Goal: Task Accomplishment & Management: Use online tool/utility

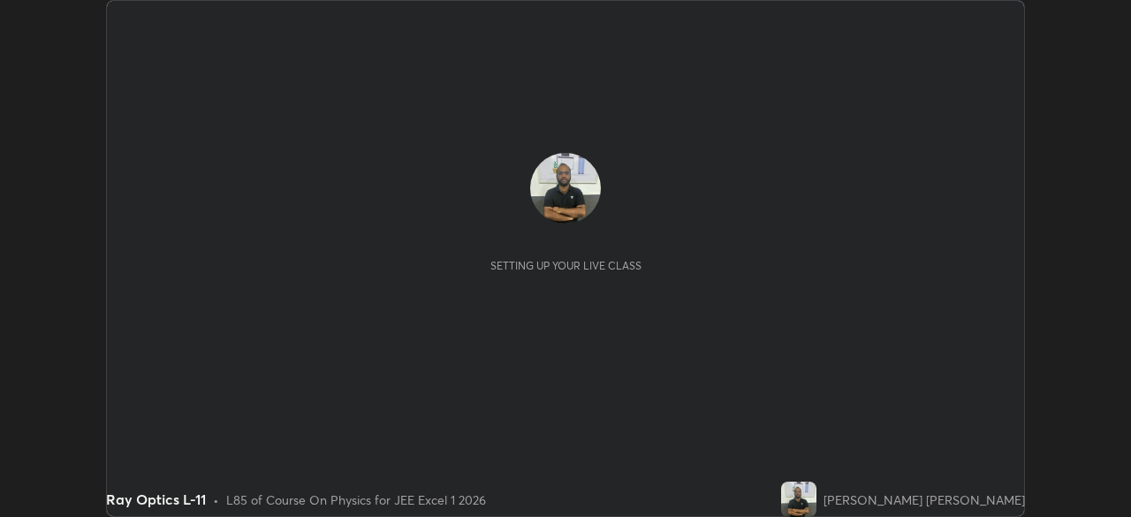
scroll to position [517, 1130]
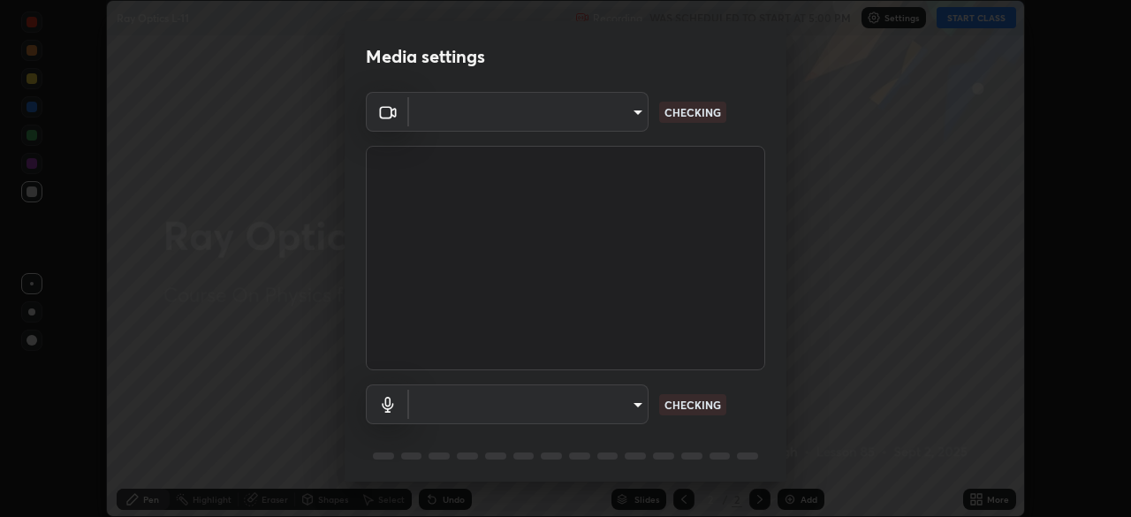
type input "ef407f58ae65e10c1af5a040b6eccf178273e27ca296938399710cc3d85b5032"
type input "default"
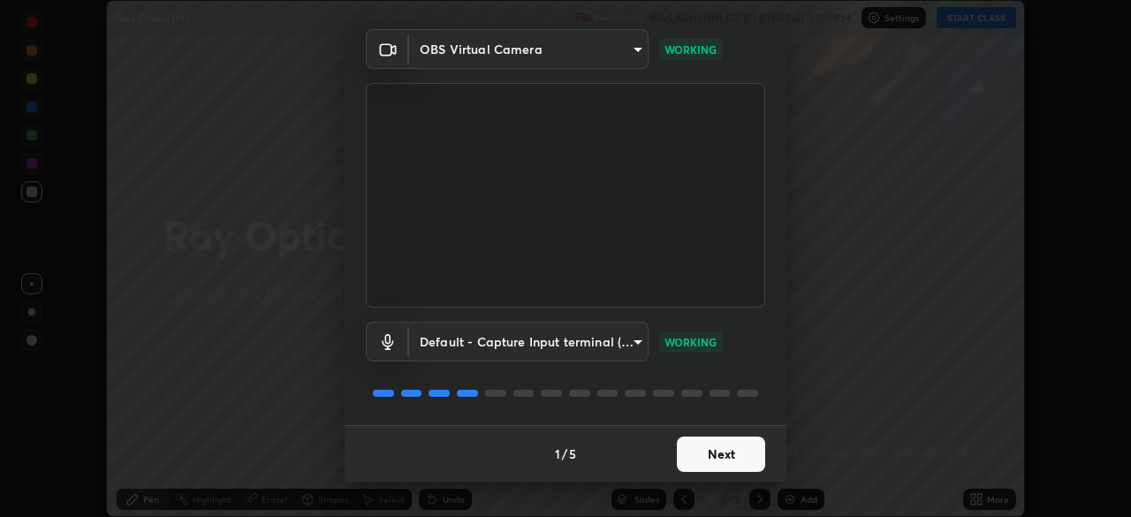
click at [712, 454] on button "Next" at bounding box center [721, 453] width 88 height 35
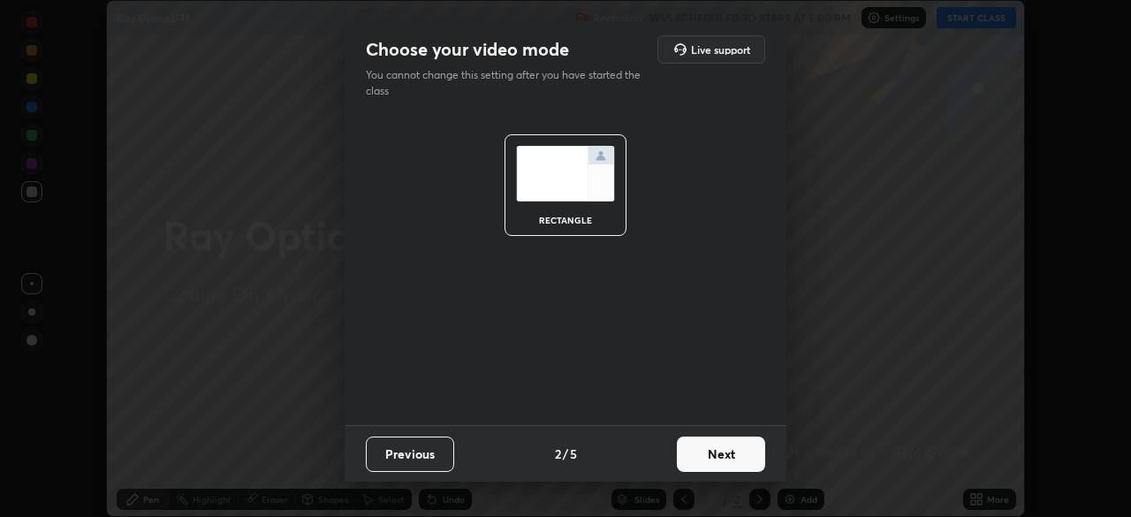
click at [715, 456] on button "Next" at bounding box center [721, 453] width 88 height 35
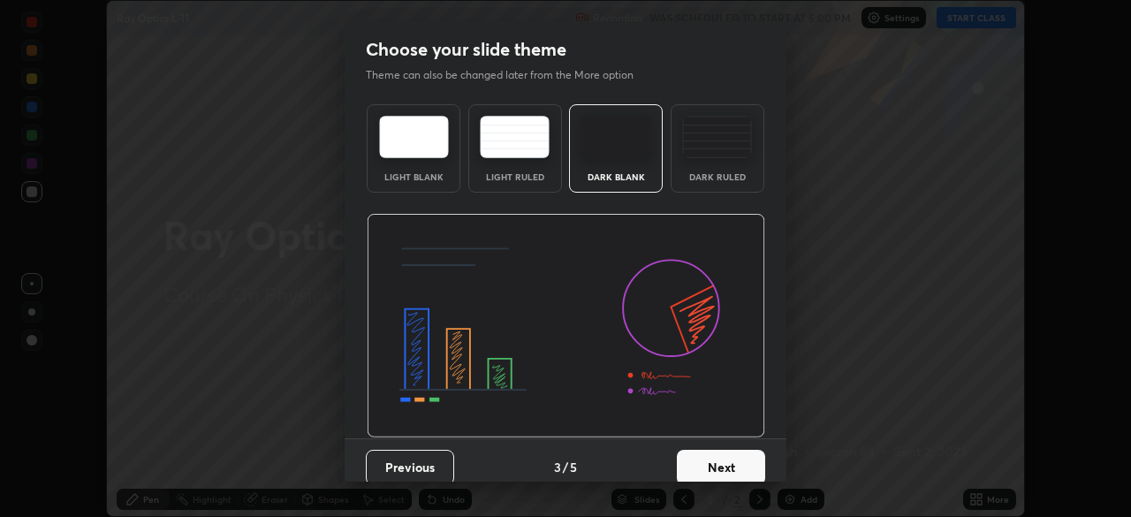
click at [715, 454] on button "Next" at bounding box center [721, 467] width 88 height 35
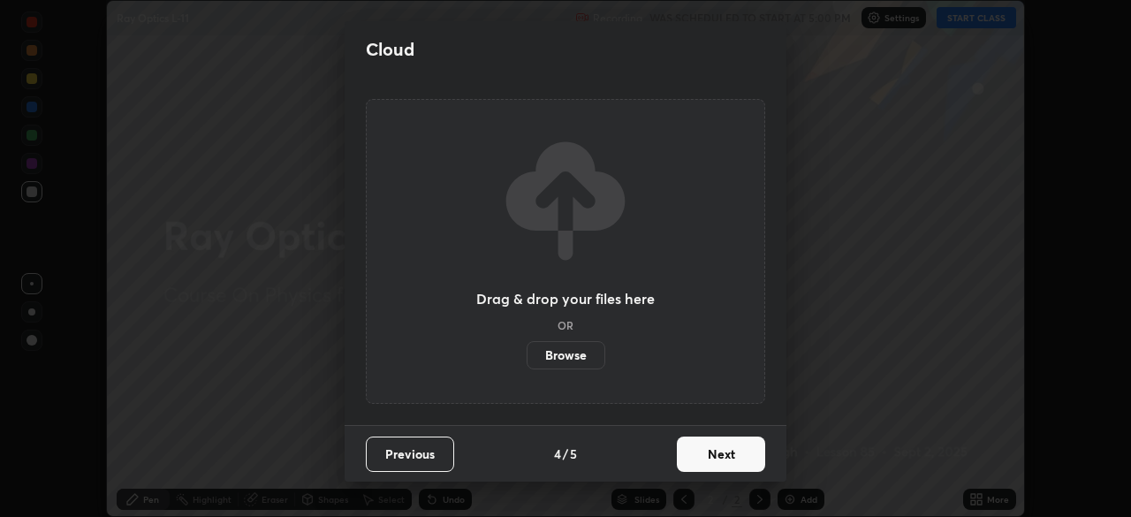
click at [717, 455] on button "Next" at bounding box center [721, 453] width 88 height 35
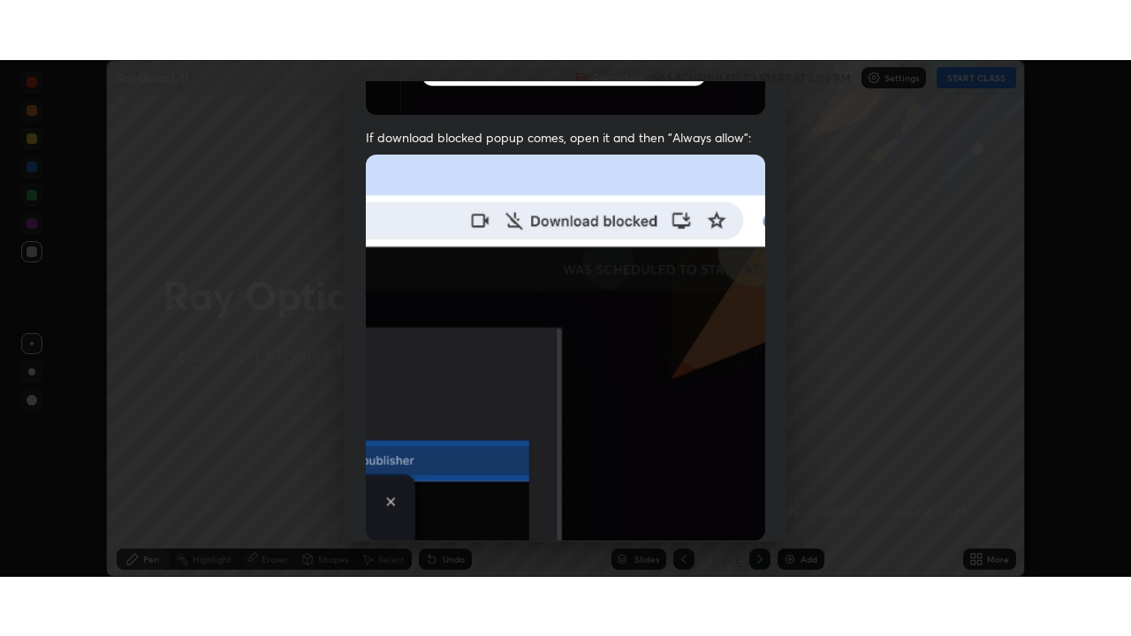
scroll to position [423, 0]
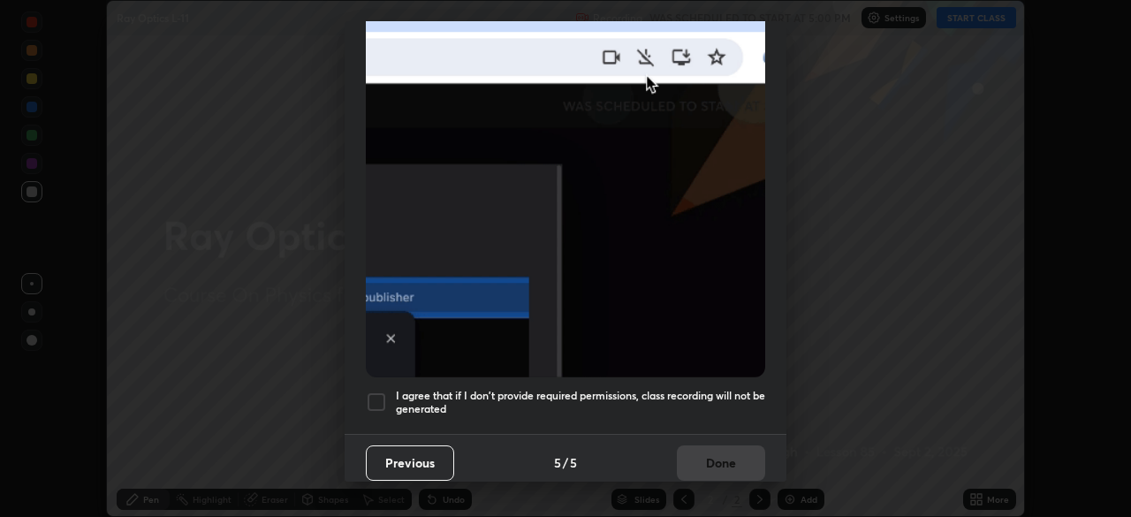
click at [376, 391] on div at bounding box center [376, 401] width 21 height 21
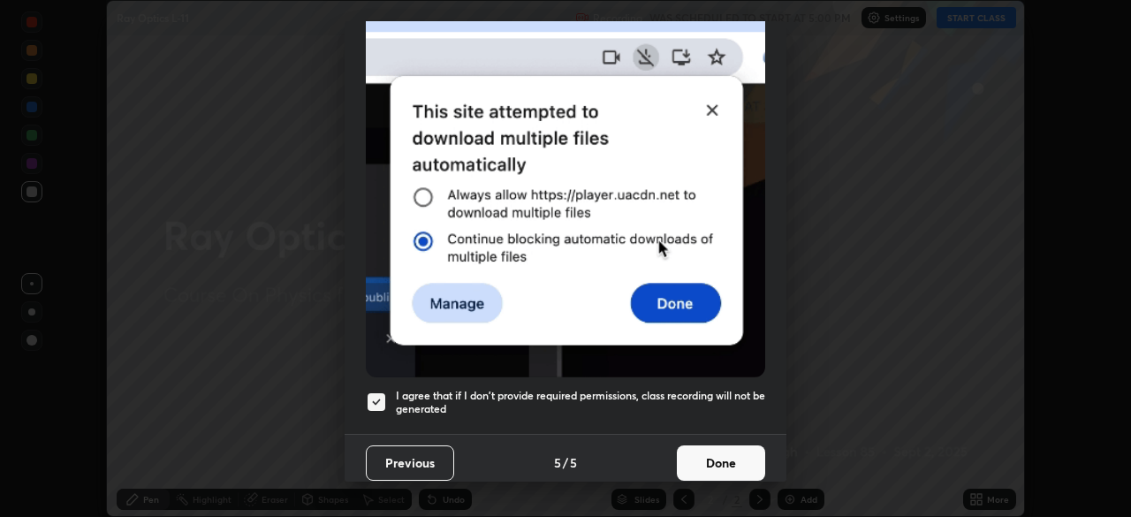
click at [704, 451] on button "Done" at bounding box center [721, 462] width 88 height 35
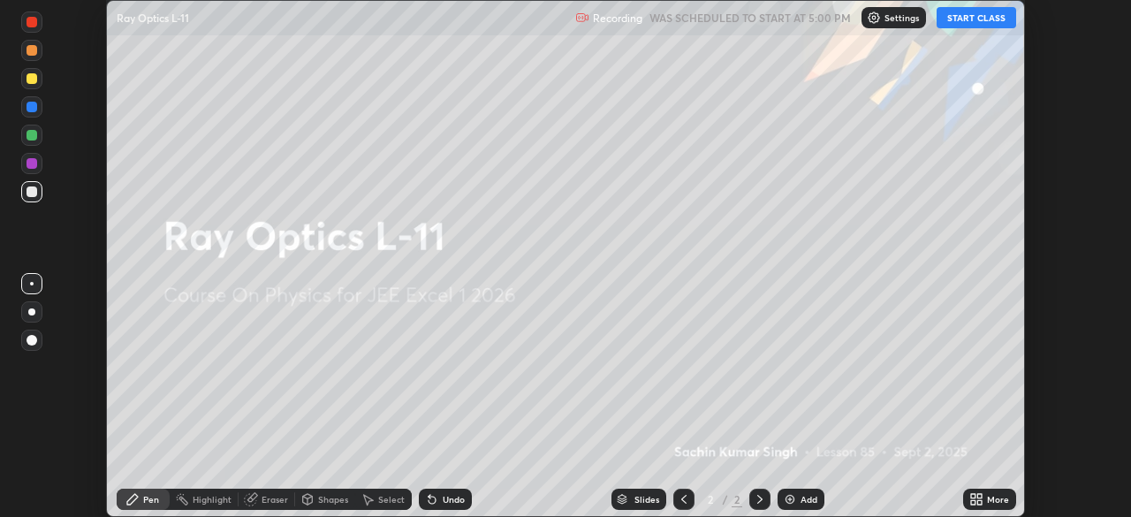
click at [979, 502] on icon at bounding box center [979, 502] width 4 height 4
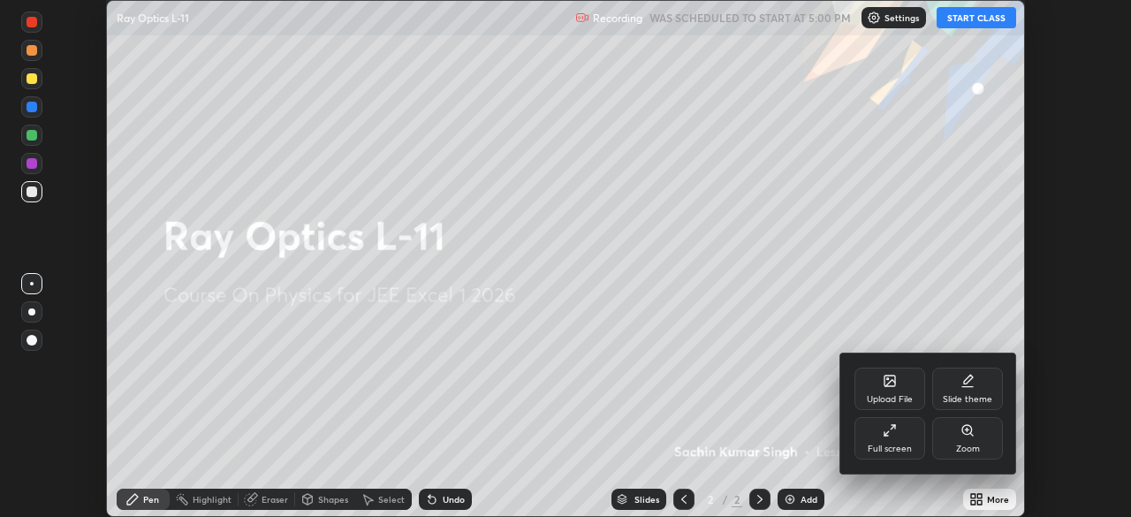
click at [896, 441] on div "Full screen" at bounding box center [889, 438] width 71 height 42
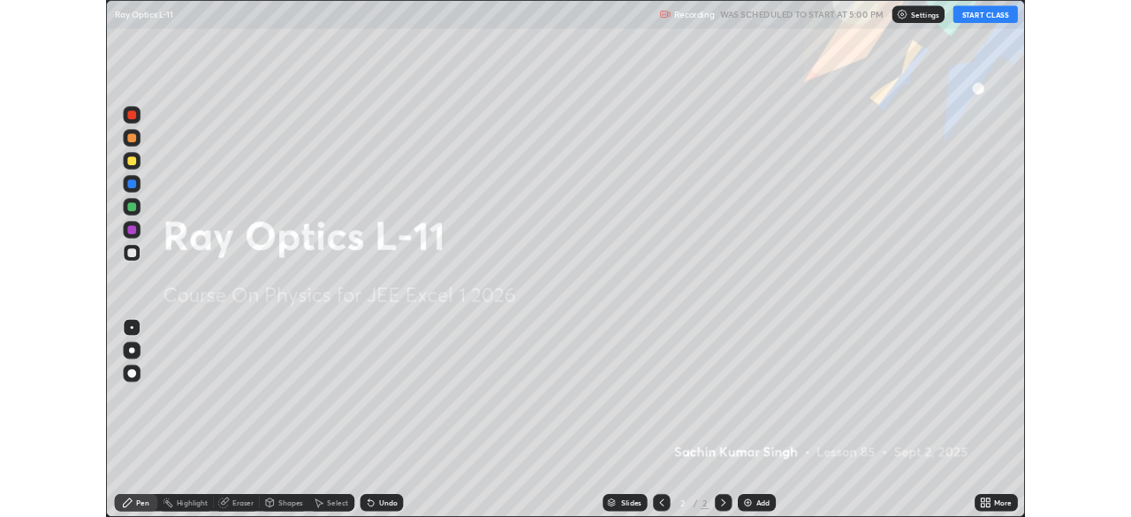
scroll to position [636, 1131]
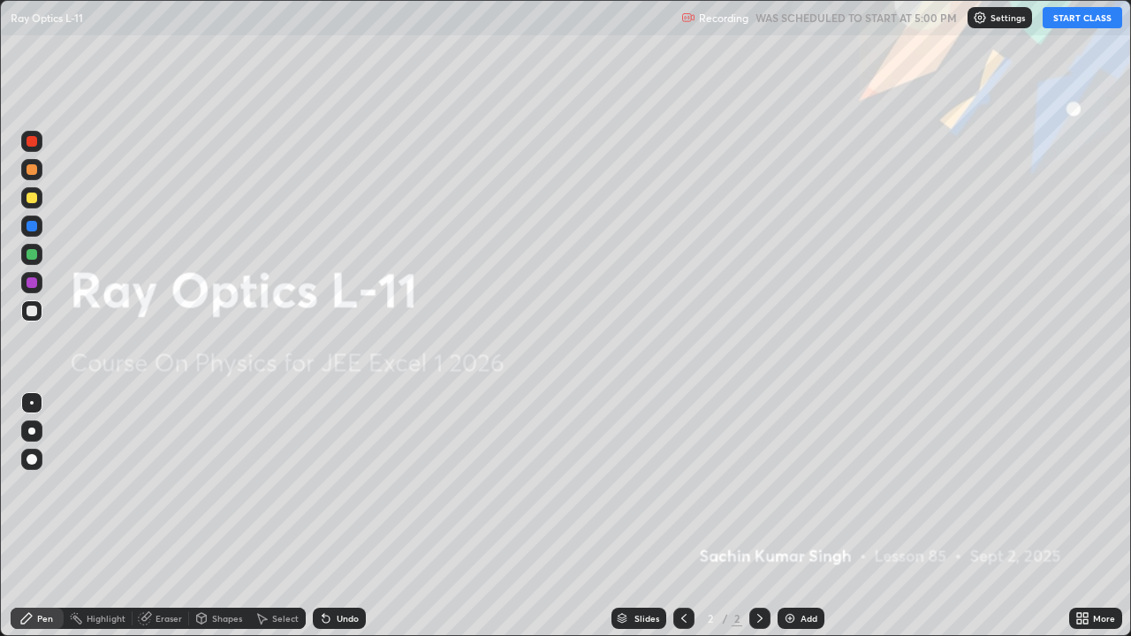
click at [788, 516] on img at bounding box center [790, 618] width 14 height 14
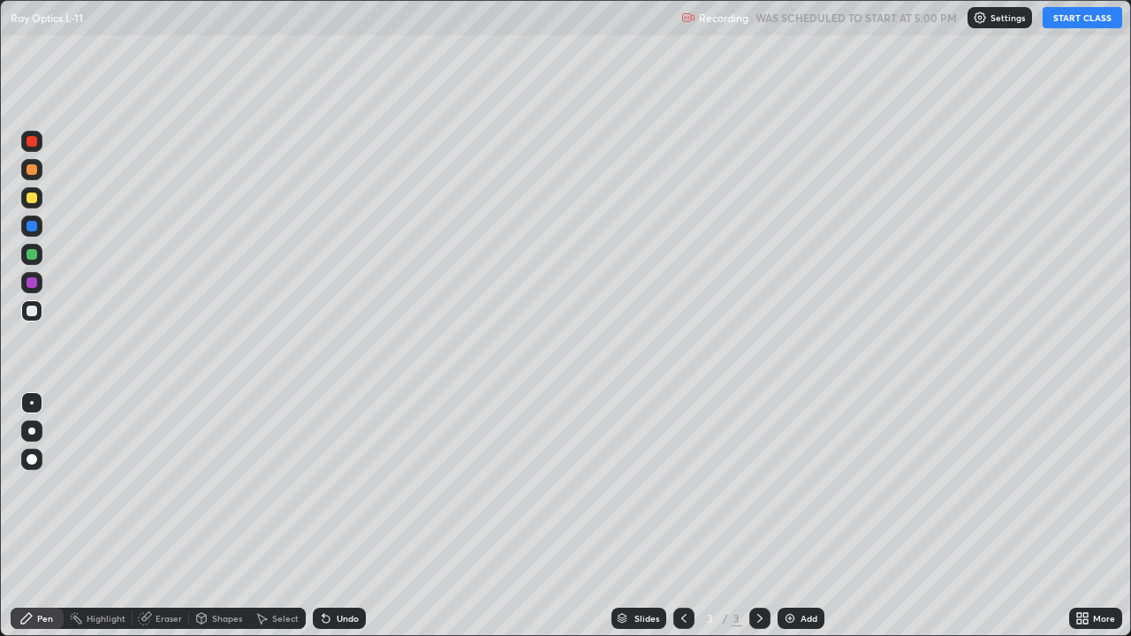
click at [1074, 19] on button "START CLASS" at bounding box center [1081, 17] width 79 height 21
click at [168, 516] on div "Eraser" at bounding box center [168, 618] width 26 height 9
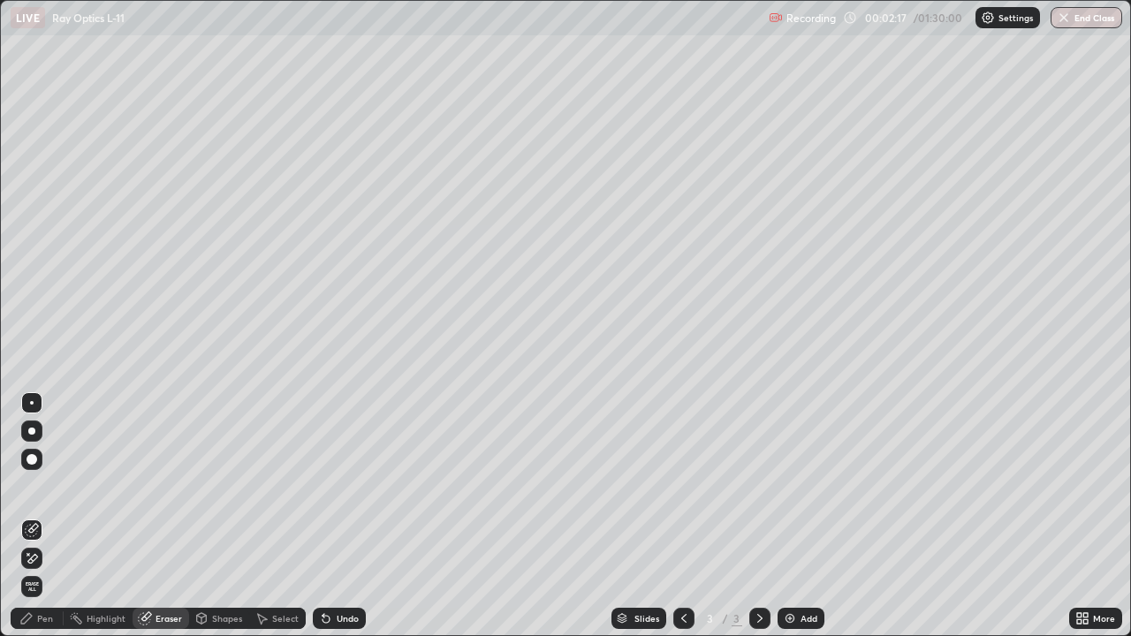
click at [49, 516] on div "Pen" at bounding box center [37, 618] width 53 height 21
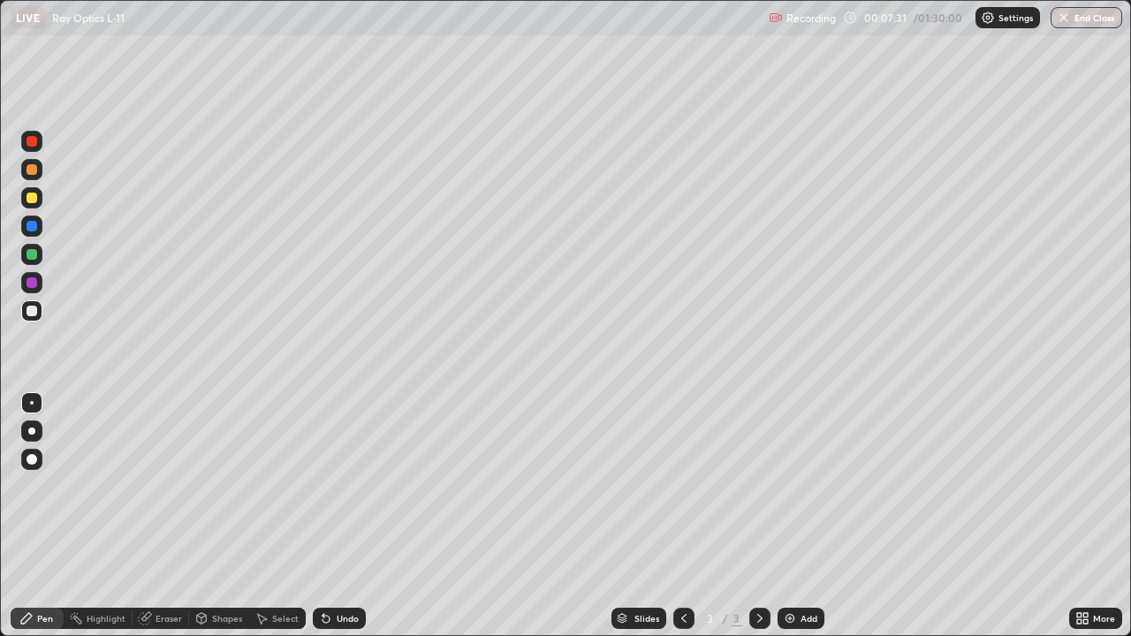
click at [786, 516] on img at bounding box center [790, 618] width 14 height 14
click at [163, 516] on div "Eraser" at bounding box center [168, 618] width 26 height 9
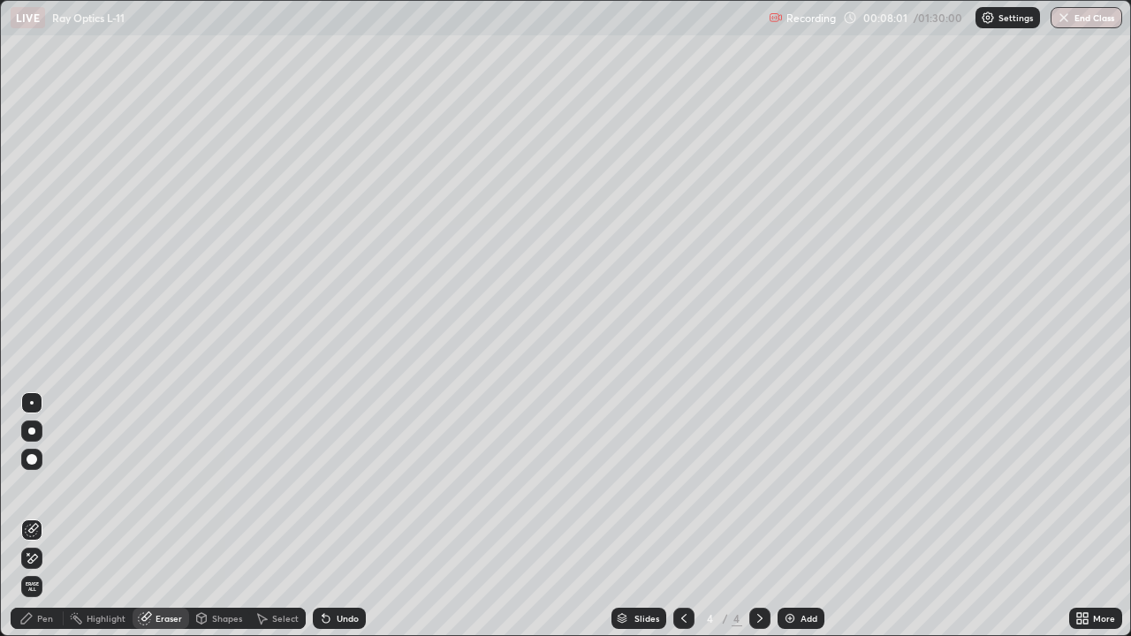
click at [55, 516] on div "Pen" at bounding box center [37, 618] width 53 height 21
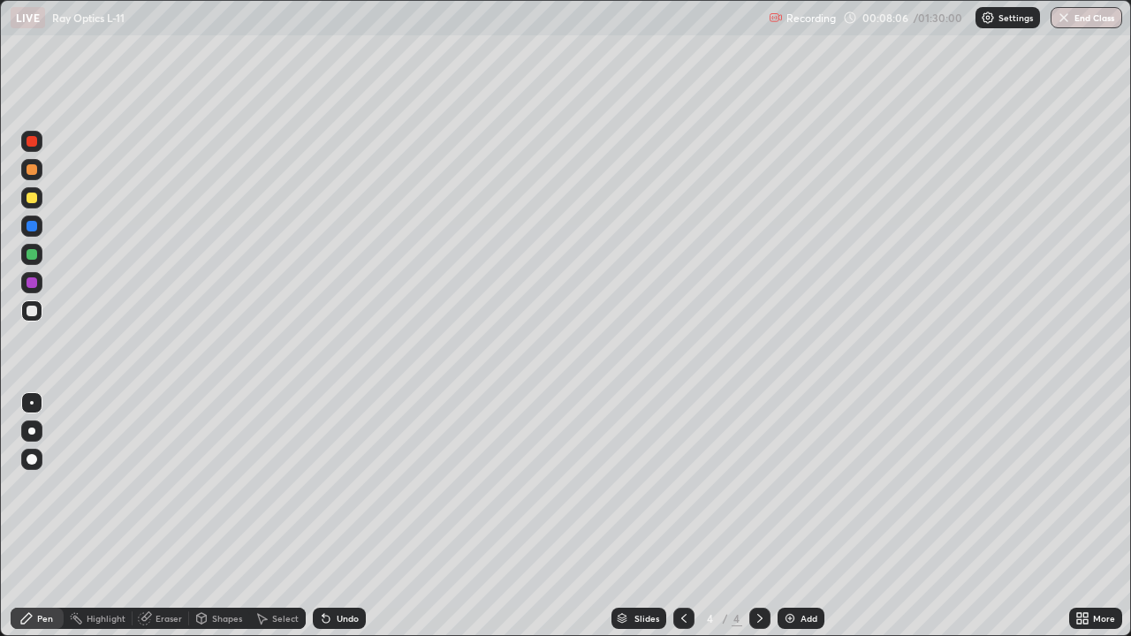
click at [168, 516] on div "Eraser" at bounding box center [168, 618] width 26 height 9
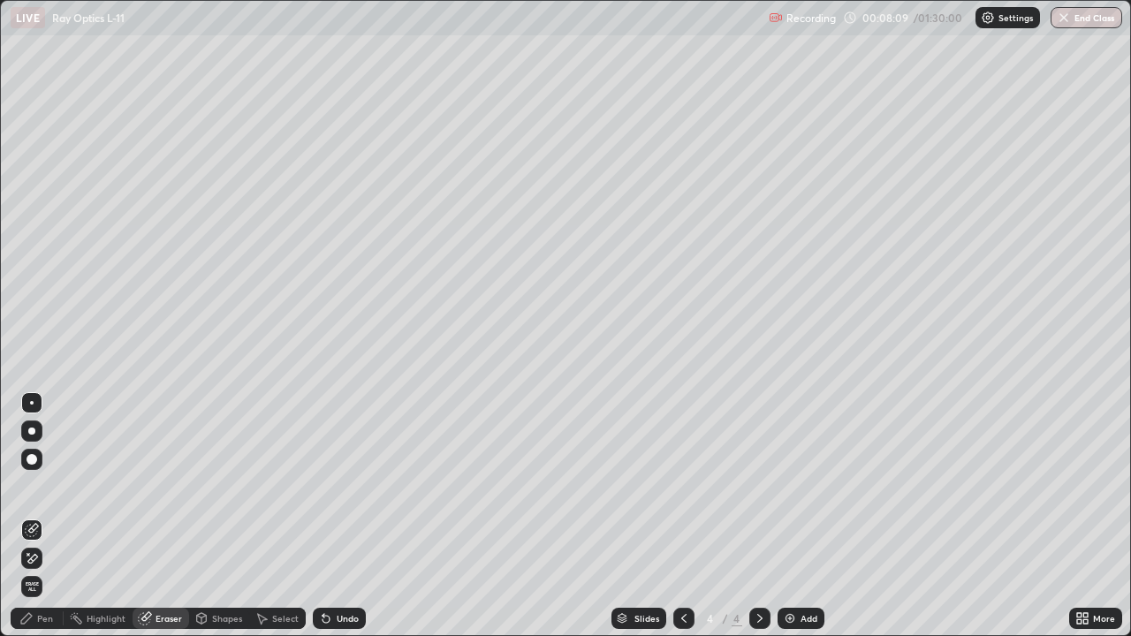
click at [212, 516] on div "Shapes" at bounding box center [227, 618] width 30 height 9
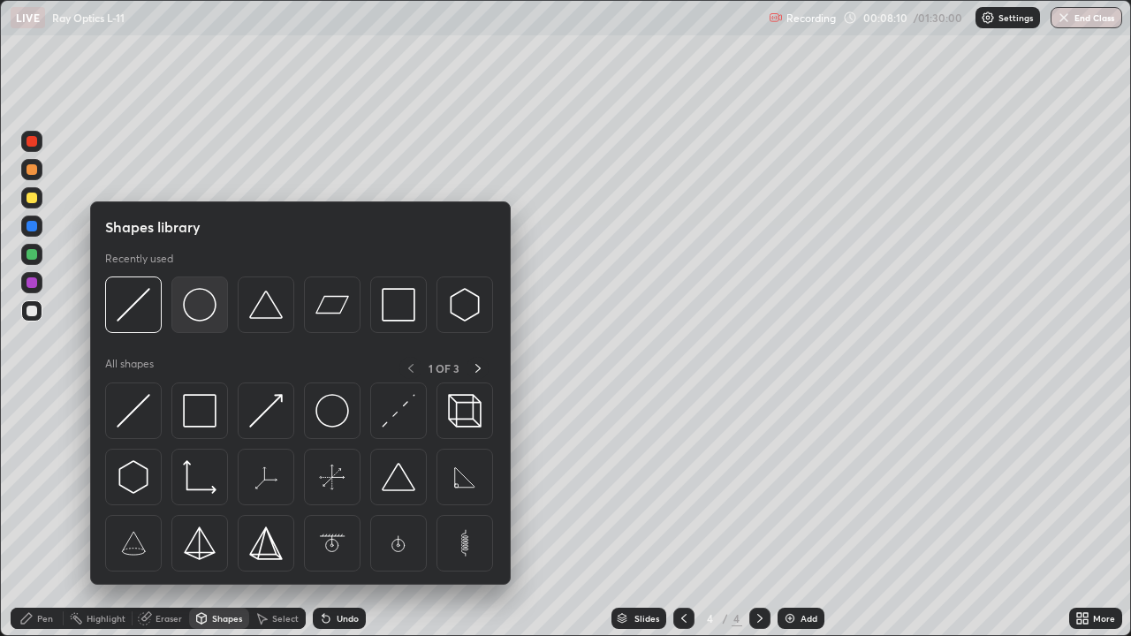
click at [205, 308] on img at bounding box center [200, 305] width 34 height 34
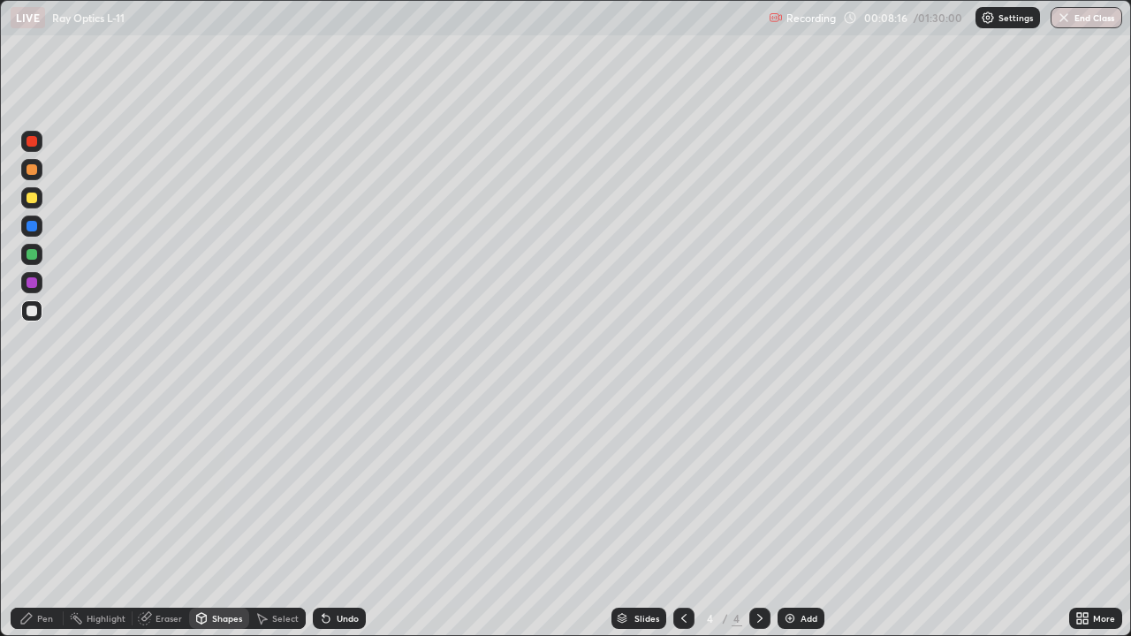
click at [161, 516] on div "Eraser" at bounding box center [168, 618] width 26 height 9
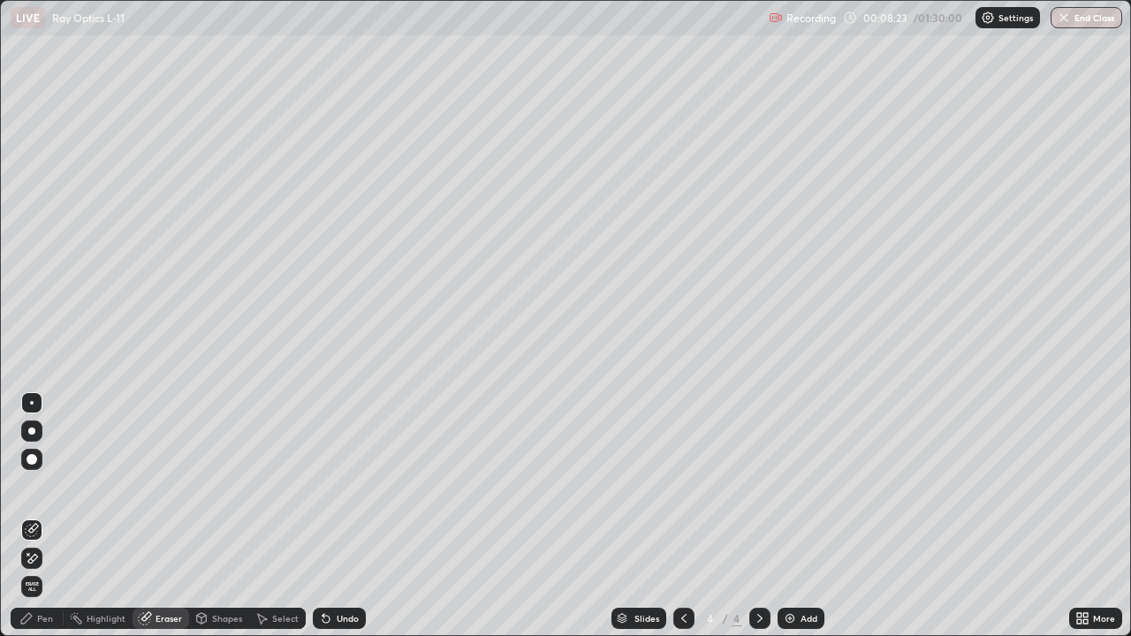
click at [226, 516] on div "Shapes" at bounding box center [227, 618] width 30 height 9
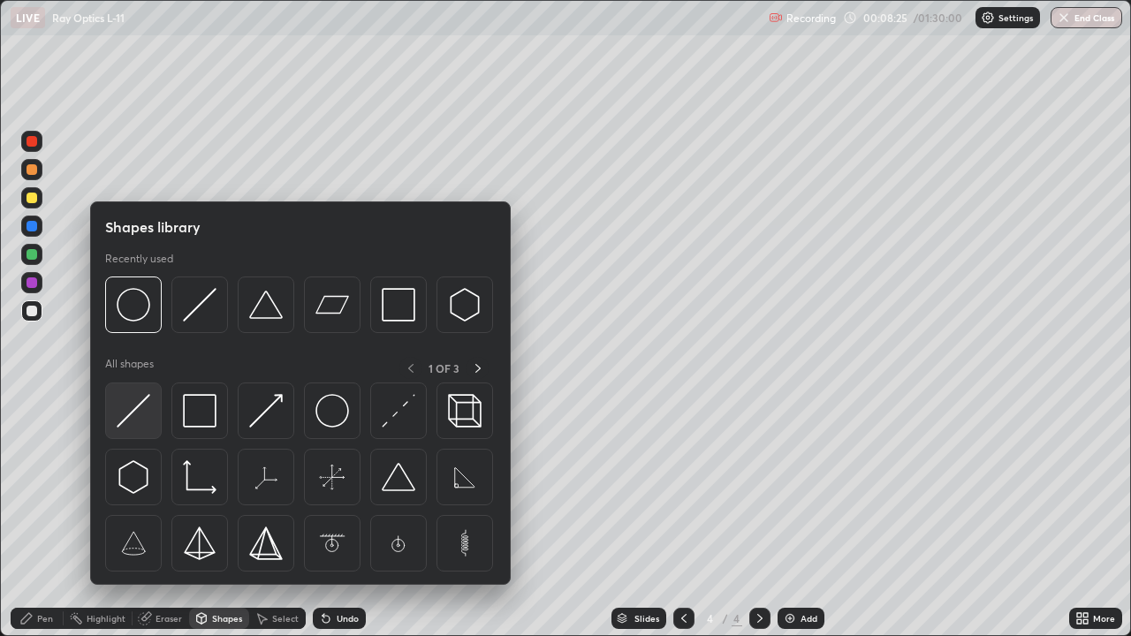
click at [140, 407] on img at bounding box center [134, 411] width 34 height 34
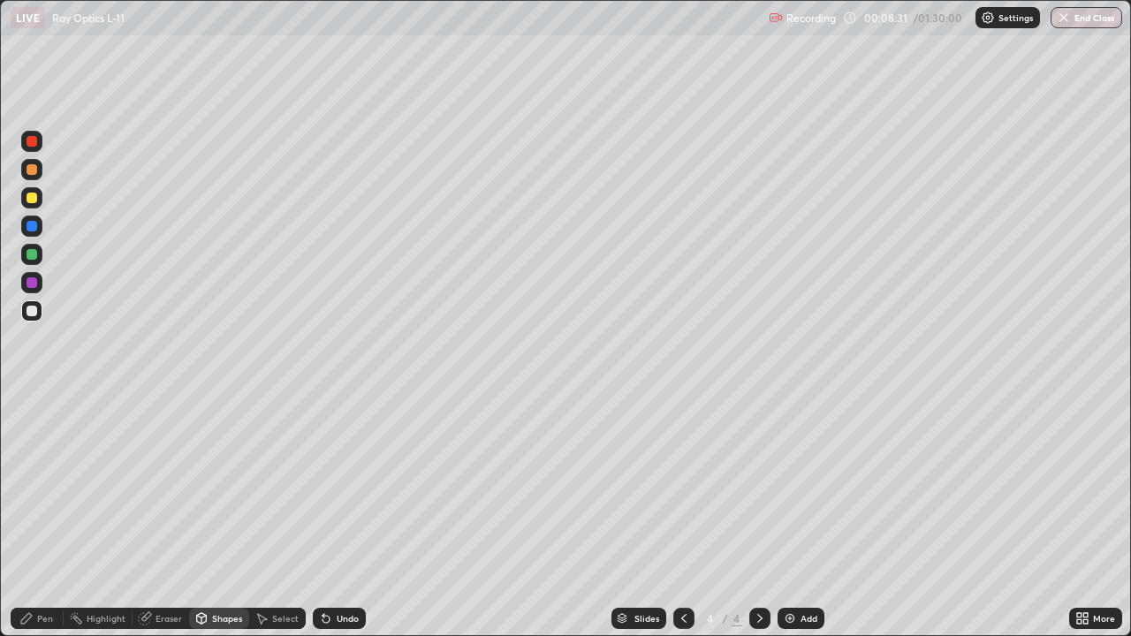
click at [47, 516] on div "Pen" at bounding box center [45, 618] width 16 height 9
click at [29, 200] on div at bounding box center [31, 198] width 11 height 11
click at [216, 516] on div "Shapes" at bounding box center [227, 618] width 30 height 9
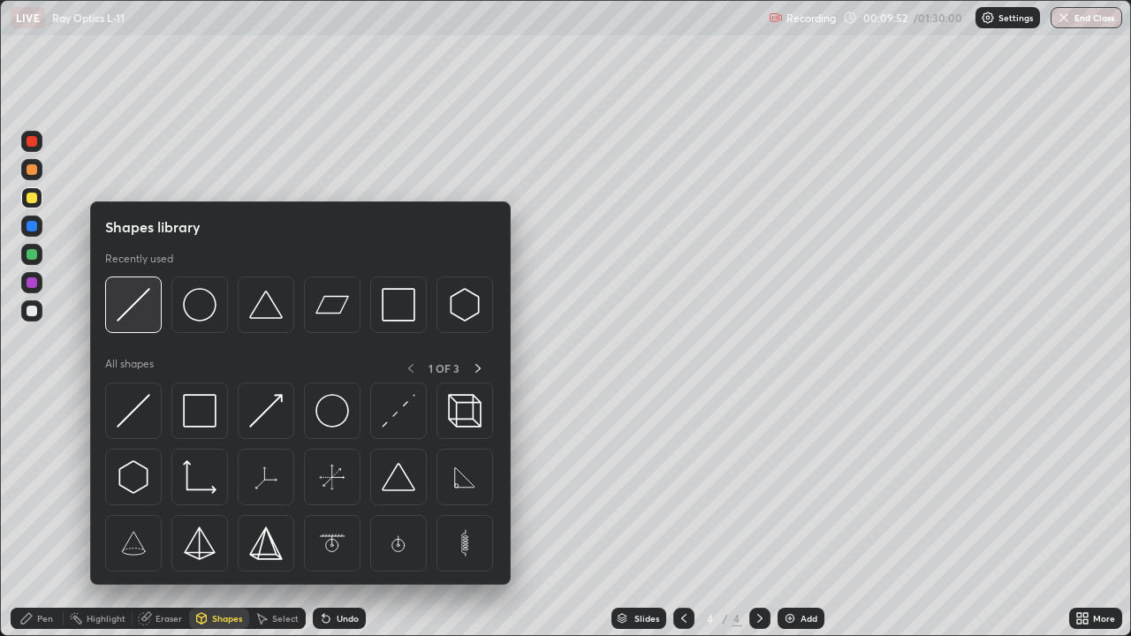
click at [132, 303] on img at bounding box center [134, 305] width 34 height 34
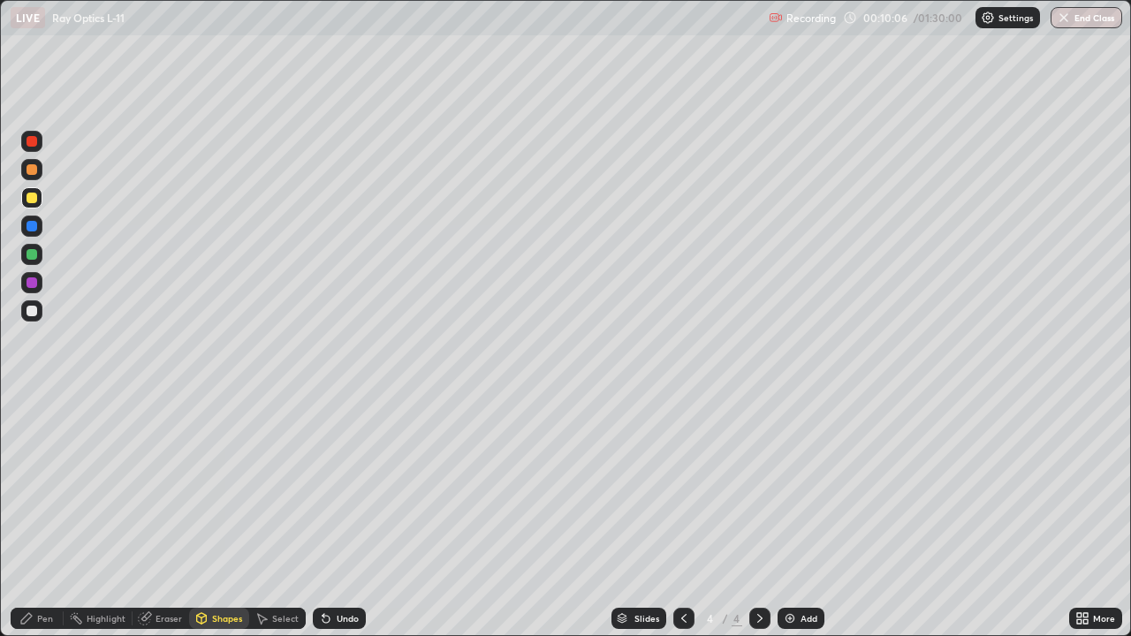
click at [173, 516] on div "Eraser" at bounding box center [160, 618] width 57 height 21
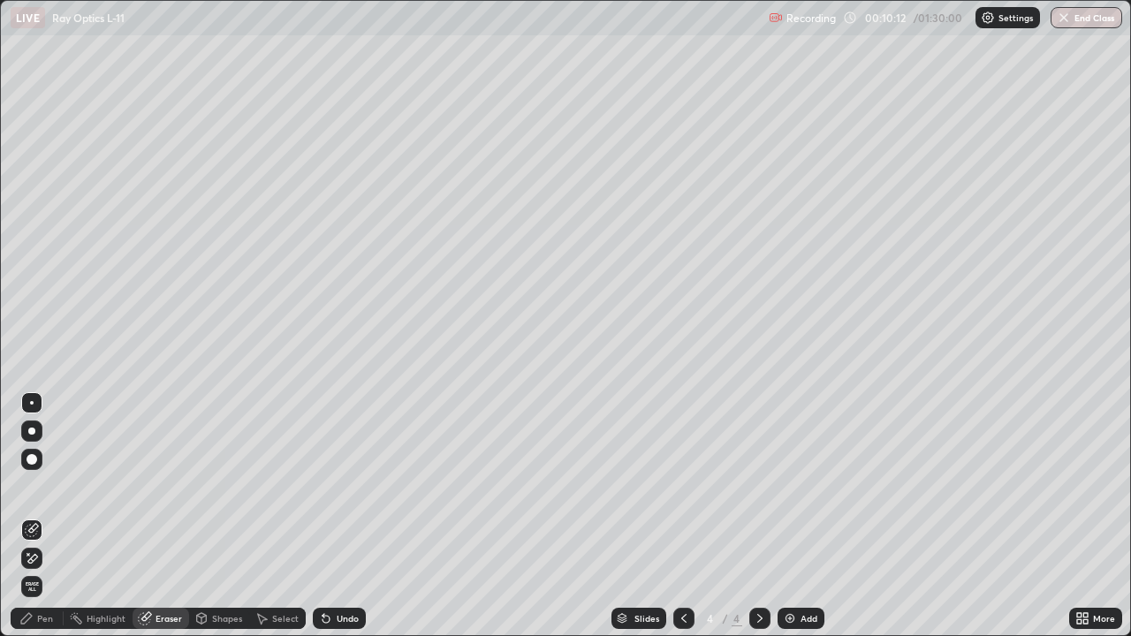
click at [53, 516] on div "Pen" at bounding box center [37, 618] width 53 height 21
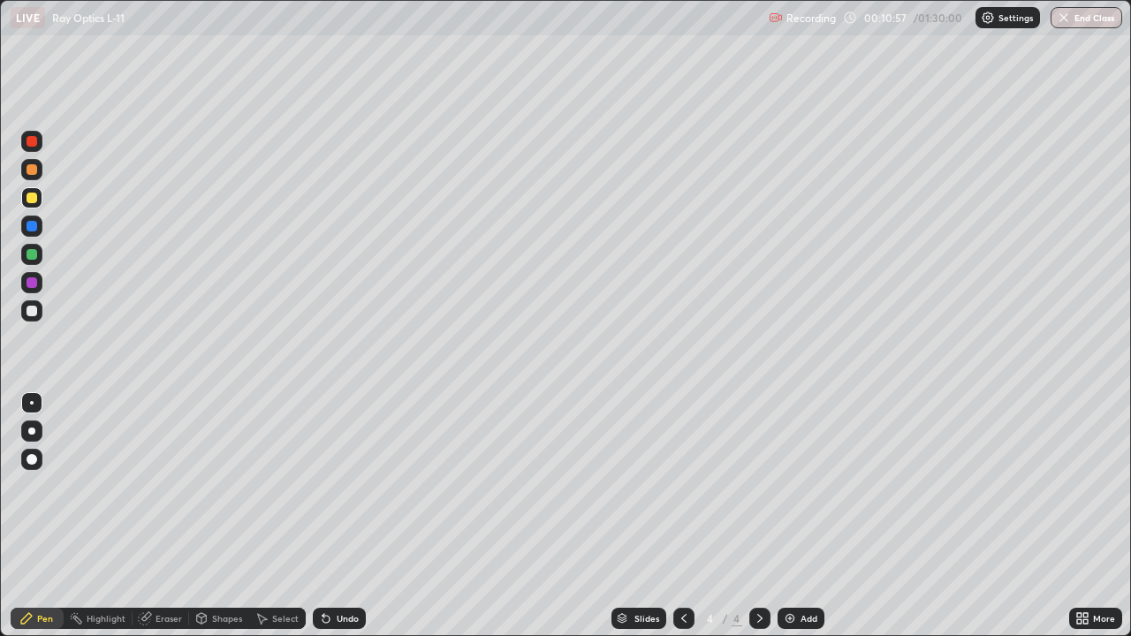
click at [220, 516] on div "Shapes" at bounding box center [227, 618] width 30 height 9
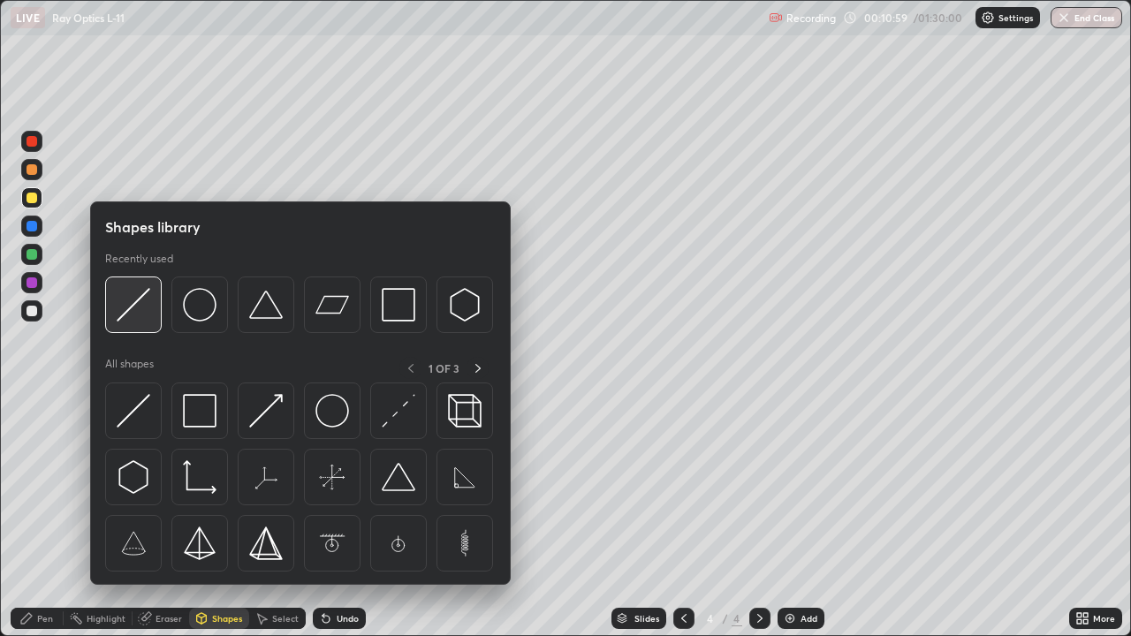
click at [142, 314] on img at bounding box center [134, 305] width 34 height 34
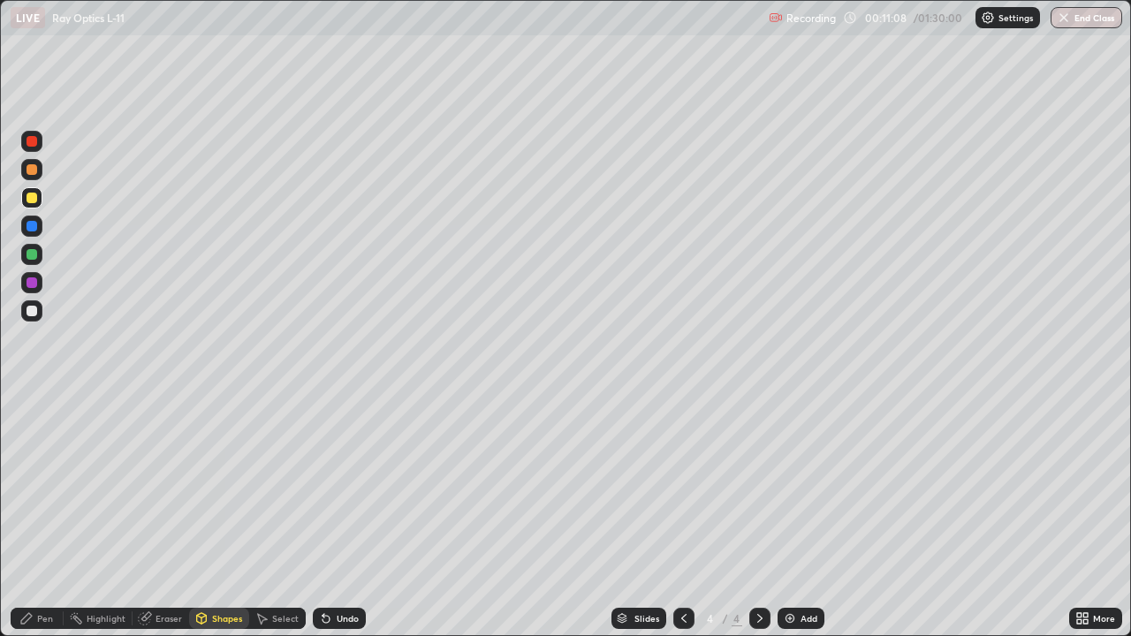
click at [45, 516] on div "Pen" at bounding box center [45, 618] width 16 height 9
click at [169, 516] on div "Eraser" at bounding box center [168, 618] width 26 height 9
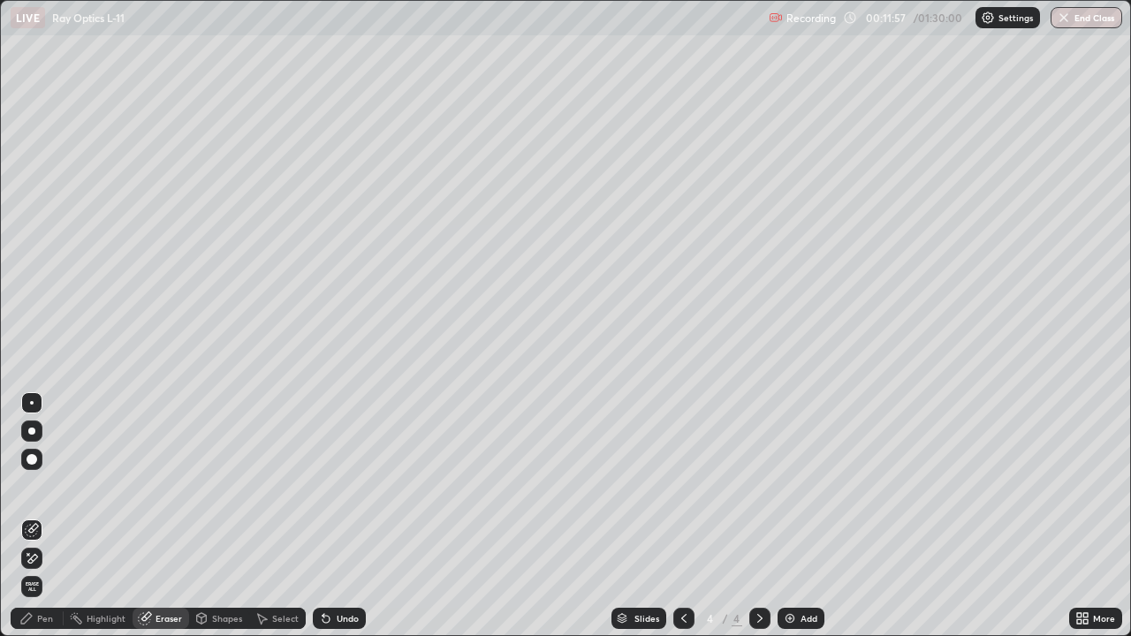
click at [48, 516] on div "Pen" at bounding box center [45, 618] width 16 height 9
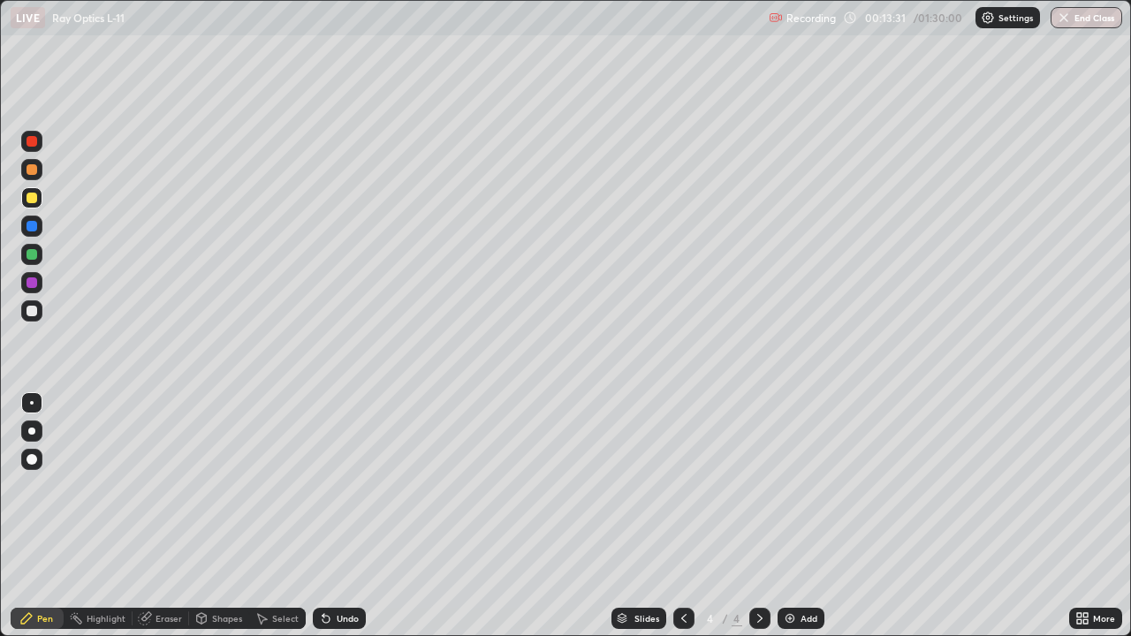
click at [164, 516] on div "Eraser" at bounding box center [168, 618] width 26 height 9
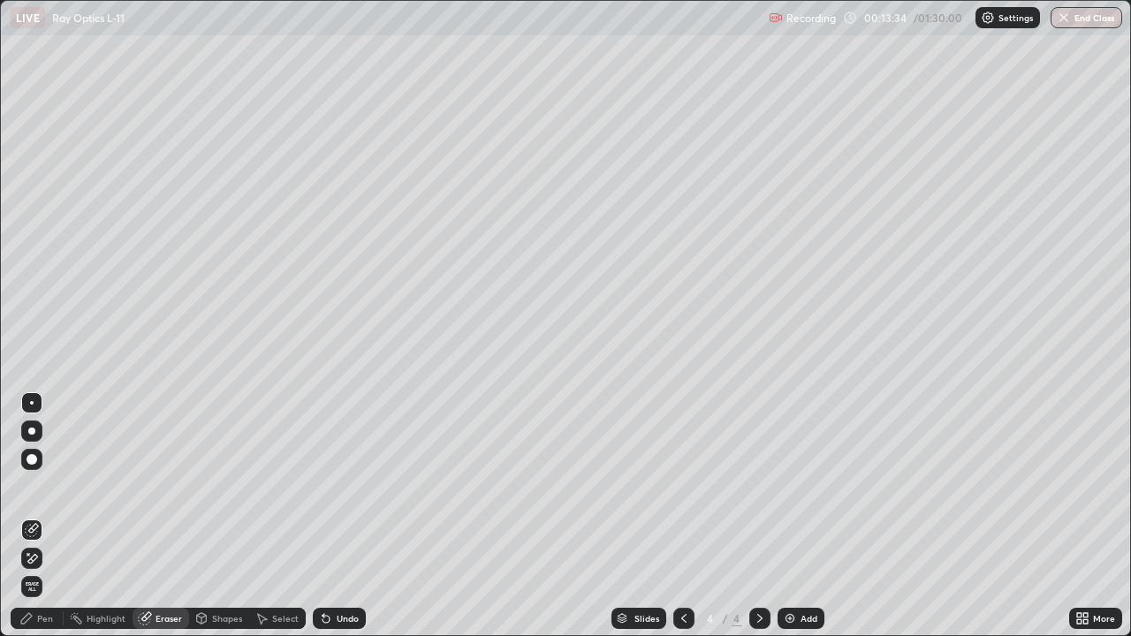
click at [51, 516] on div "Pen" at bounding box center [45, 618] width 16 height 9
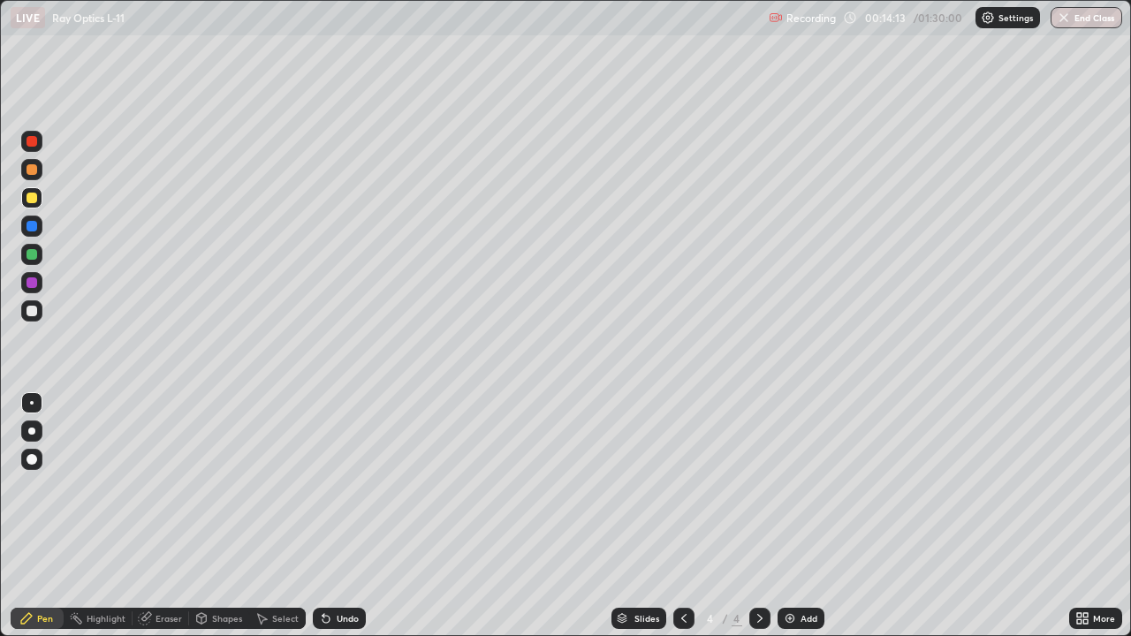
click at [36, 195] on div at bounding box center [31, 198] width 11 height 11
click at [34, 142] on div at bounding box center [31, 141] width 11 height 11
click at [34, 197] on div at bounding box center [31, 198] width 11 height 11
click at [166, 516] on div "Eraser" at bounding box center [168, 618] width 26 height 9
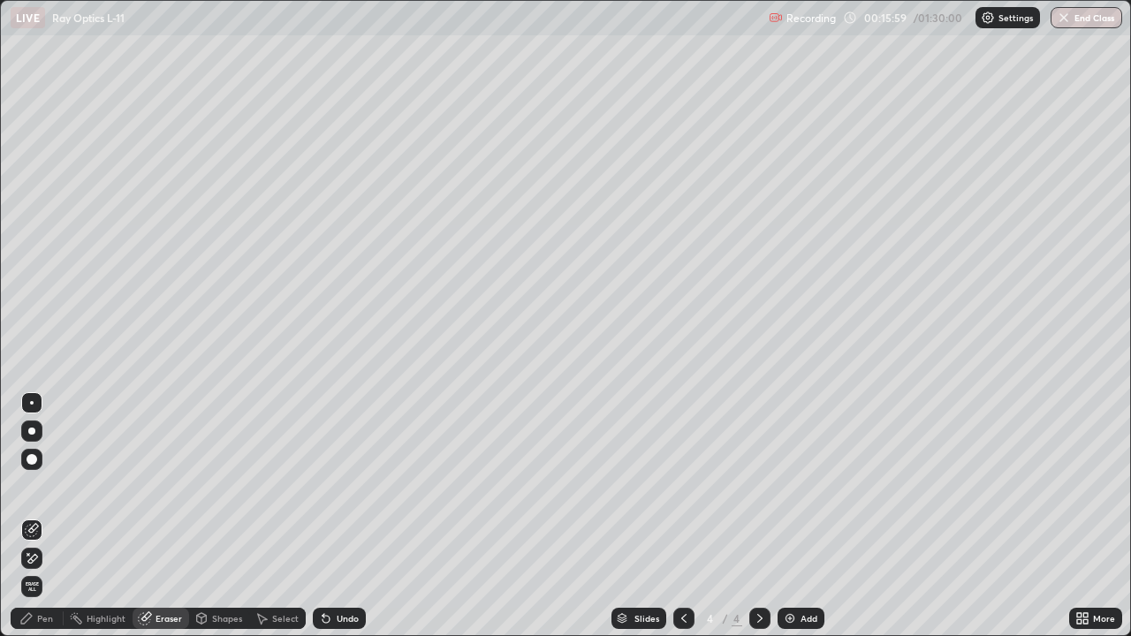
click at [53, 516] on div "Pen" at bounding box center [37, 618] width 53 height 21
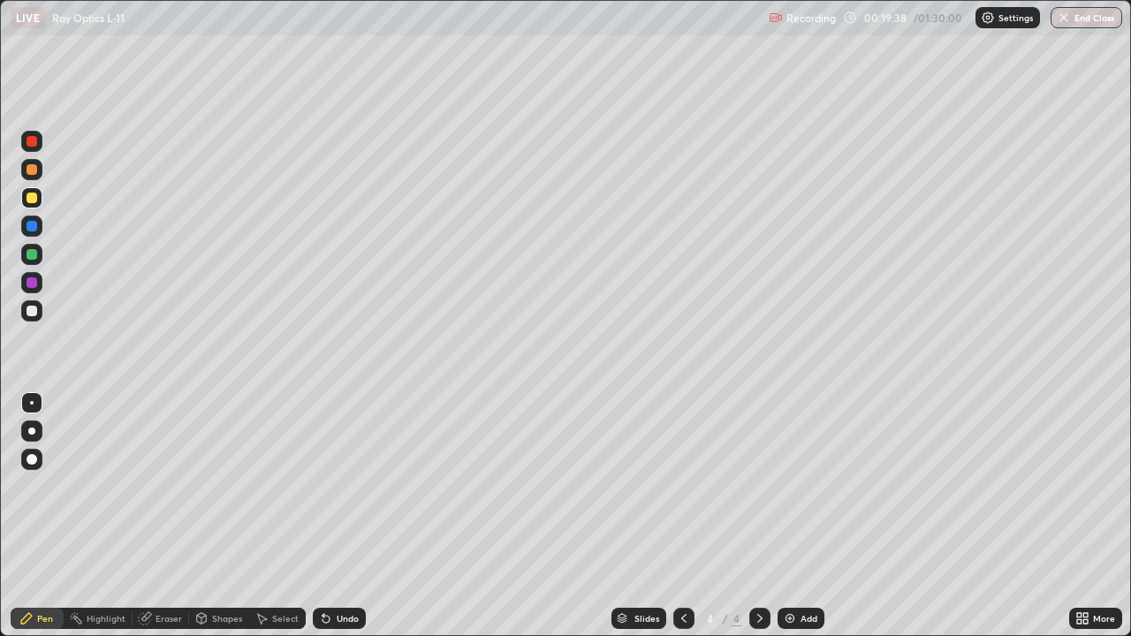
click at [168, 516] on div "Eraser" at bounding box center [168, 618] width 26 height 9
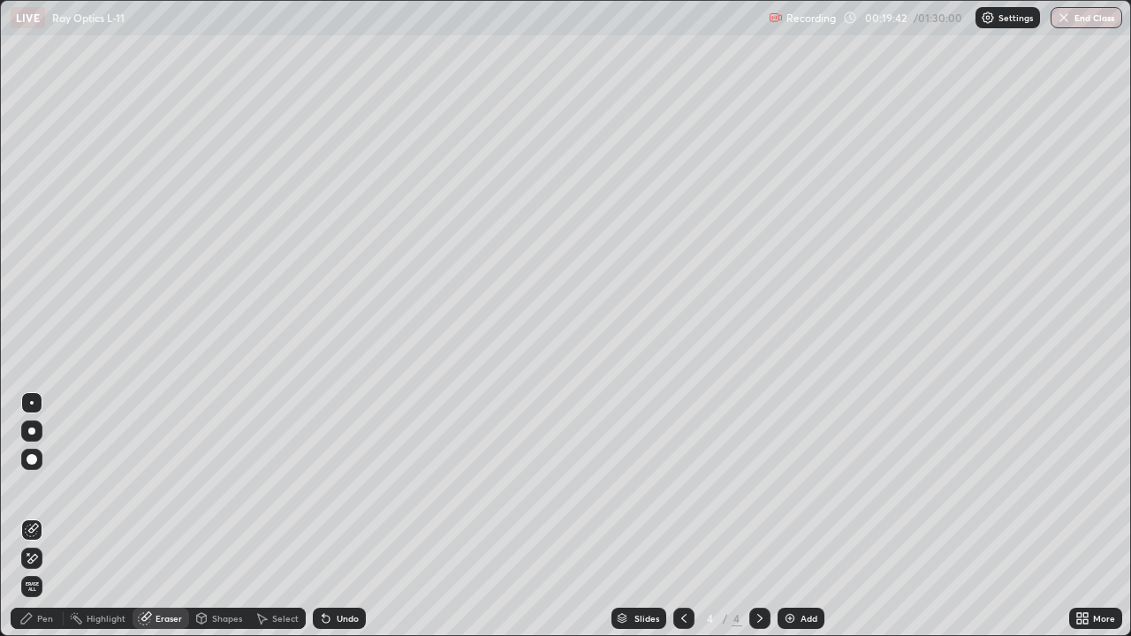
click at [47, 516] on div "Pen" at bounding box center [45, 618] width 16 height 9
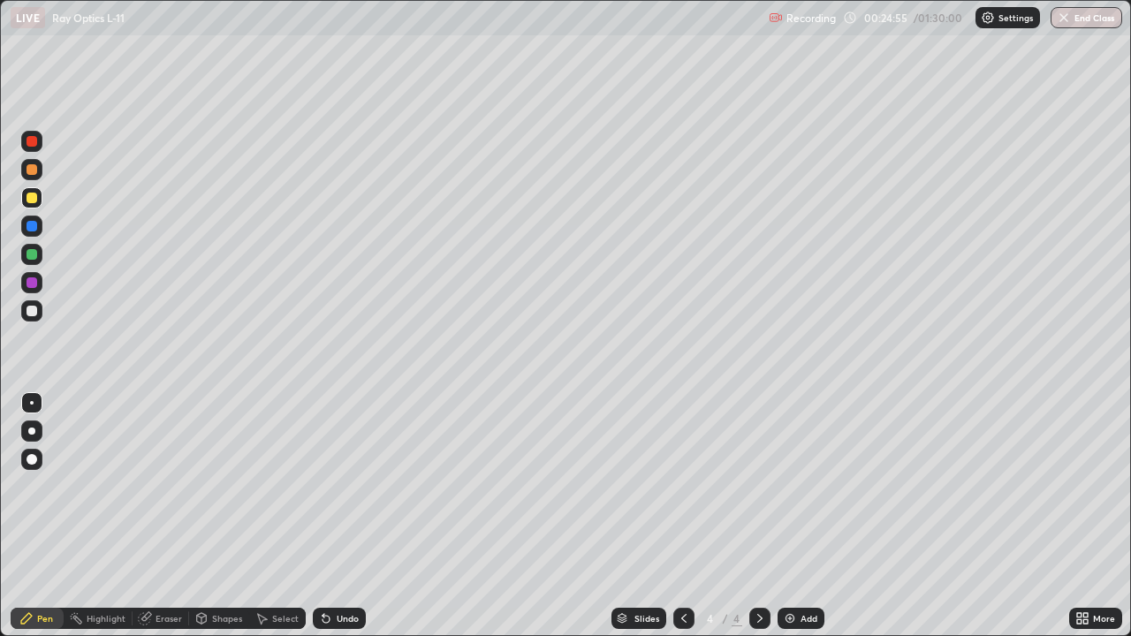
click at [170, 516] on div "Eraser" at bounding box center [168, 618] width 26 height 9
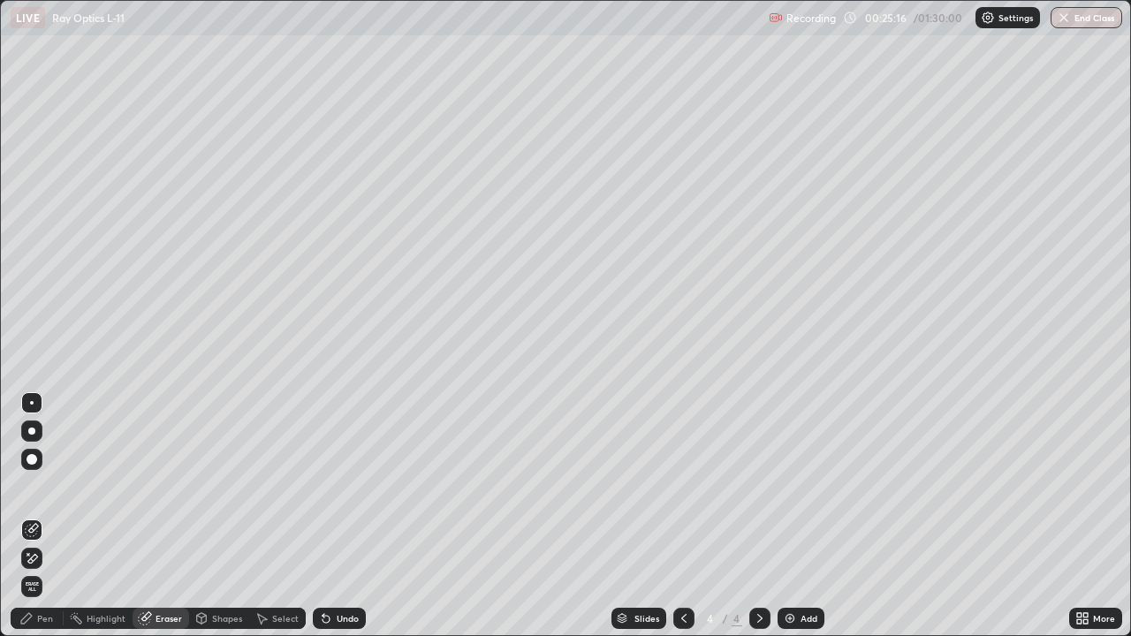
click at [42, 516] on div "Pen" at bounding box center [45, 618] width 16 height 9
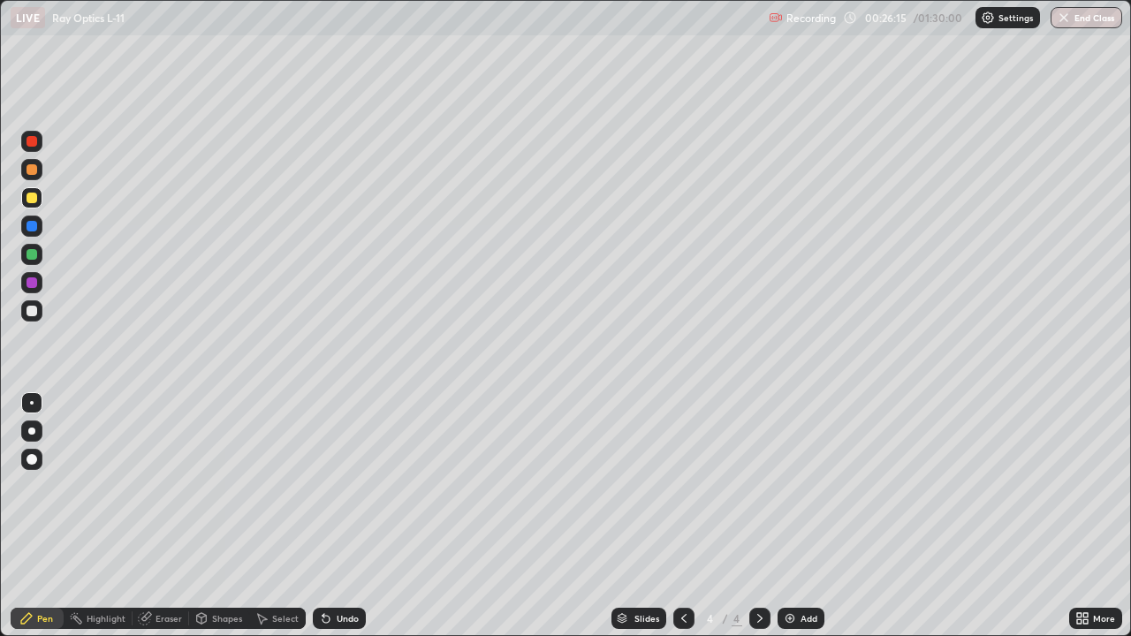
click at [31, 311] on div at bounding box center [31, 311] width 11 height 11
click at [31, 143] on div at bounding box center [31, 141] width 11 height 11
click at [162, 516] on div "Eraser" at bounding box center [168, 618] width 26 height 9
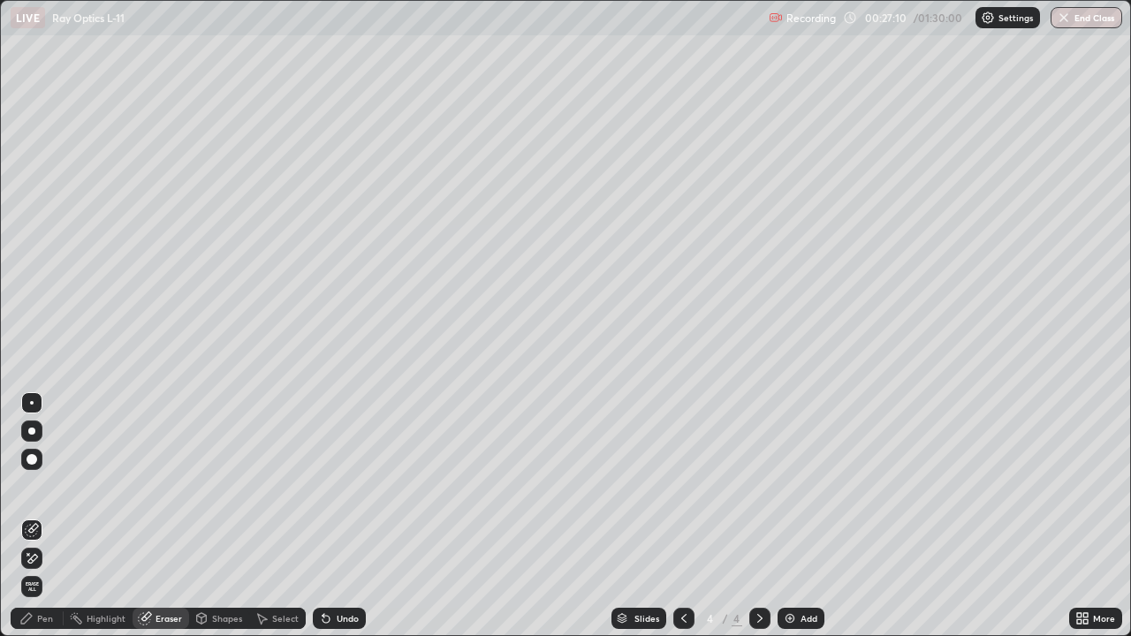
click at [44, 516] on div "Pen" at bounding box center [45, 618] width 16 height 9
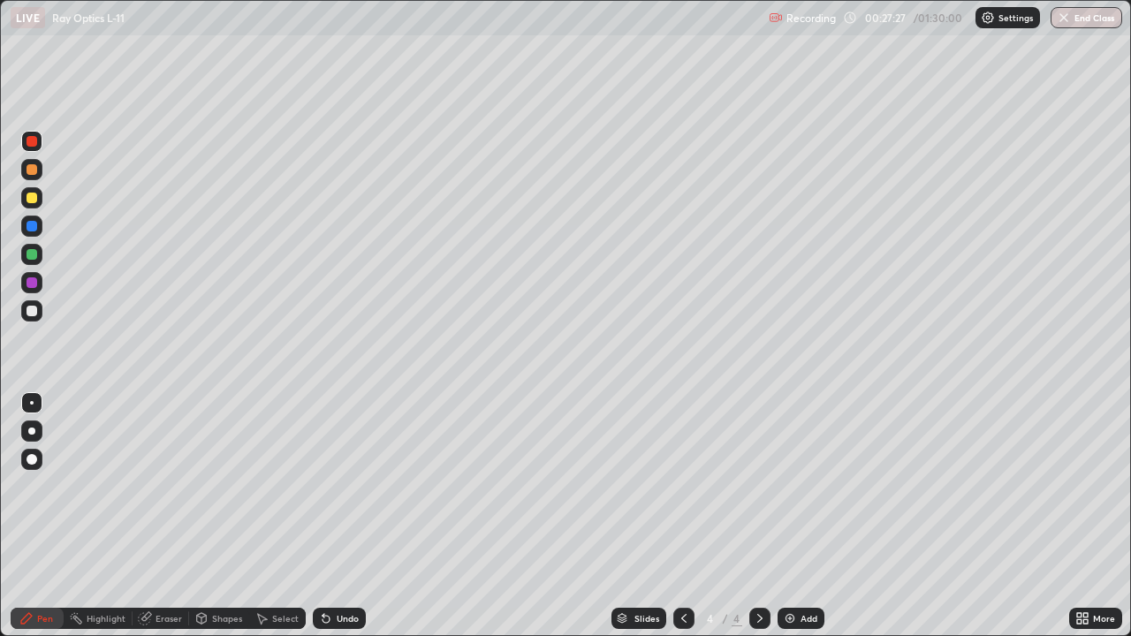
click at [32, 311] on div at bounding box center [31, 311] width 11 height 11
click at [32, 195] on div at bounding box center [31, 198] width 11 height 11
click at [288, 516] on div "Select" at bounding box center [285, 618] width 26 height 9
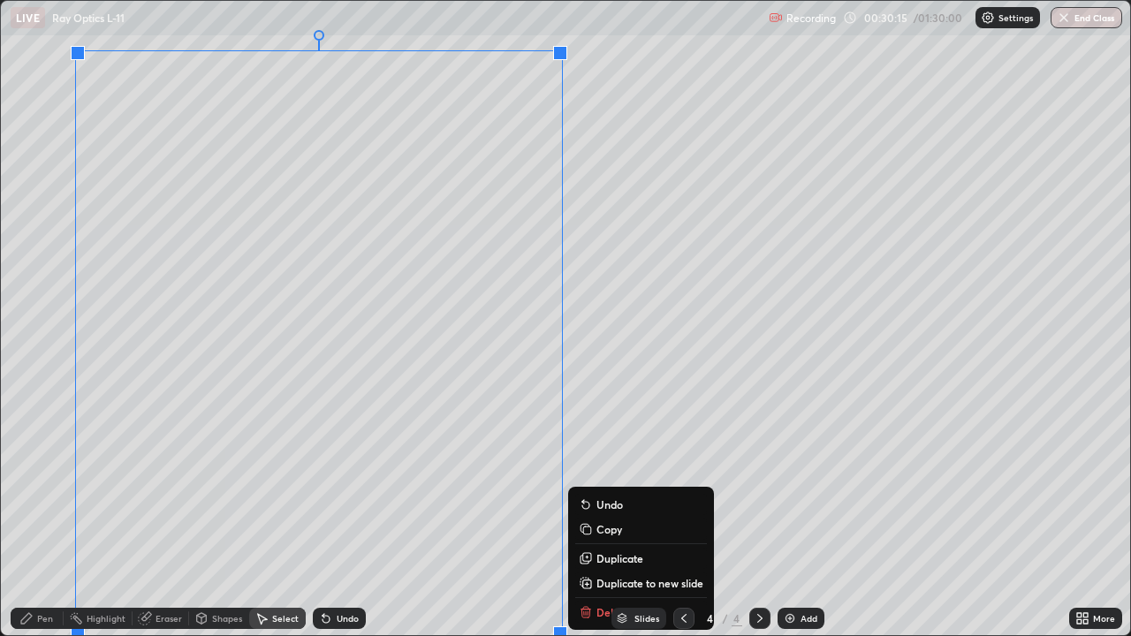
click at [646, 516] on p "Duplicate to new slide" at bounding box center [649, 583] width 107 height 14
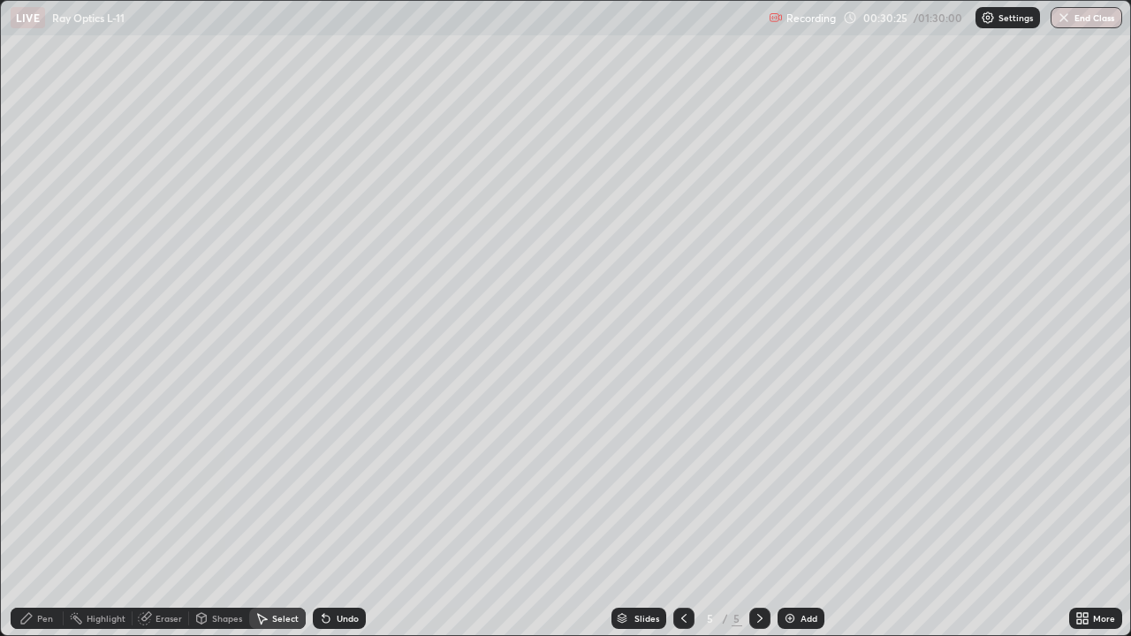
click at [679, 516] on icon at bounding box center [684, 618] width 14 height 14
click at [758, 516] on icon at bounding box center [760, 618] width 14 height 14
click at [46, 516] on div "Pen" at bounding box center [45, 618] width 16 height 9
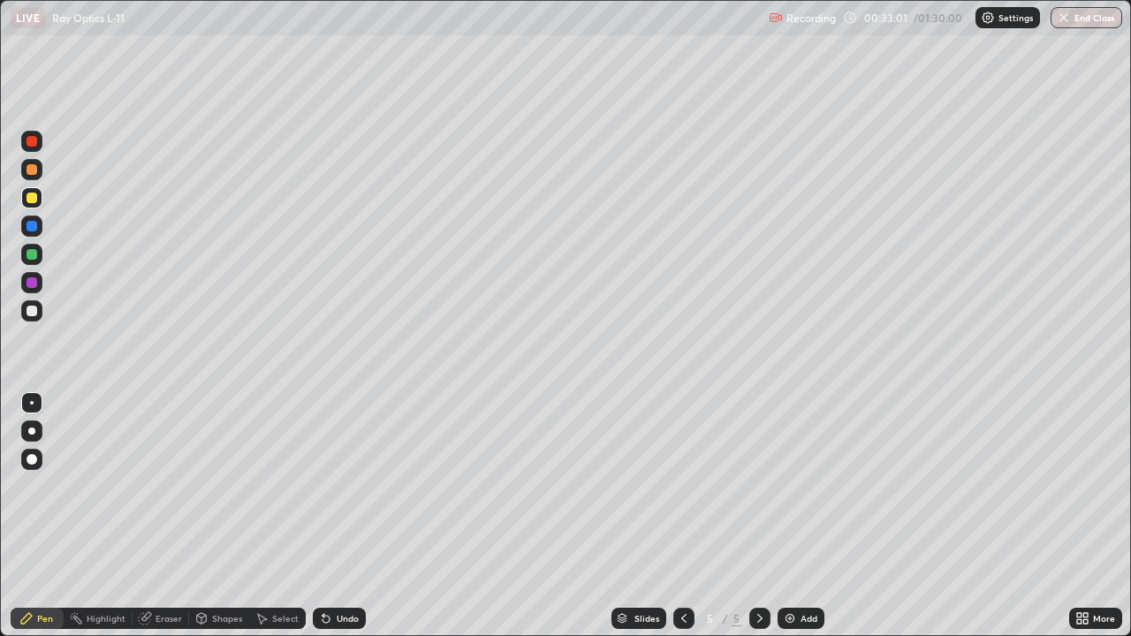
click at [161, 516] on div "Eraser" at bounding box center [168, 618] width 26 height 9
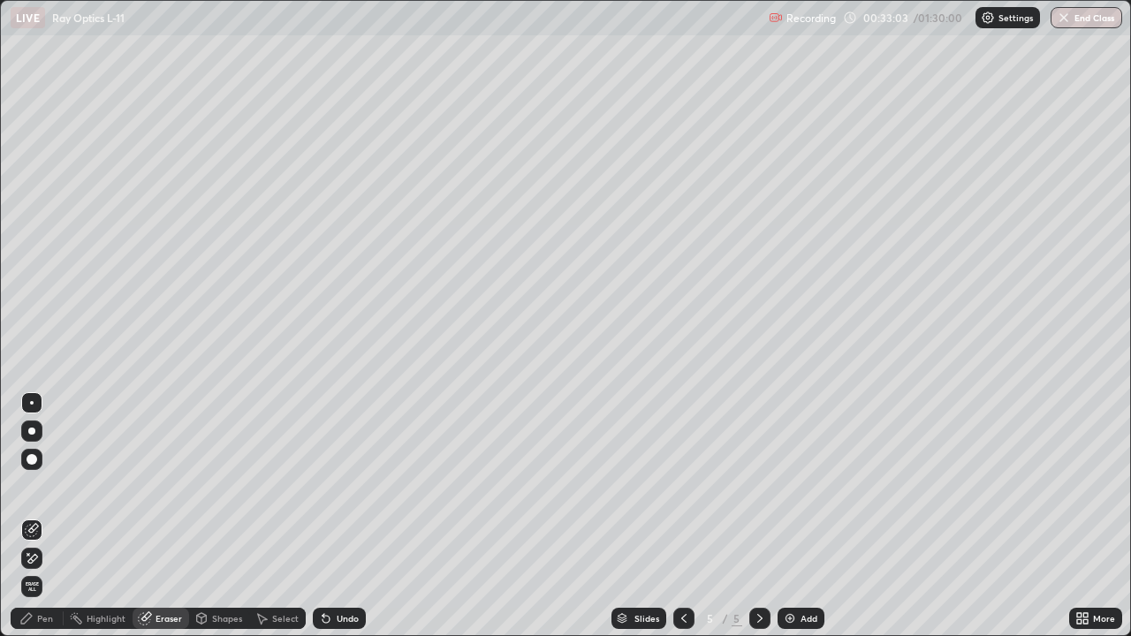
click at [48, 516] on div "Pen" at bounding box center [45, 618] width 16 height 9
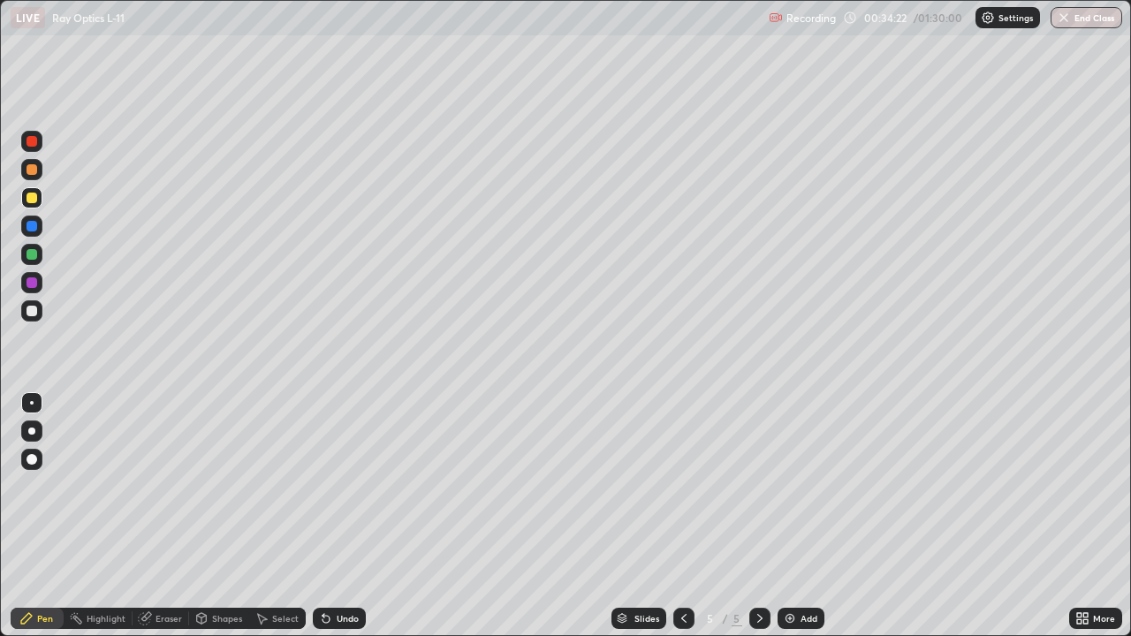
click at [685, 516] on icon at bounding box center [684, 618] width 14 height 14
click at [760, 516] on icon at bounding box center [760, 618] width 14 height 14
click at [758, 516] on icon at bounding box center [760, 618] width 14 height 14
click at [788, 516] on img at bounding box center [790, 618] width 14 height 14
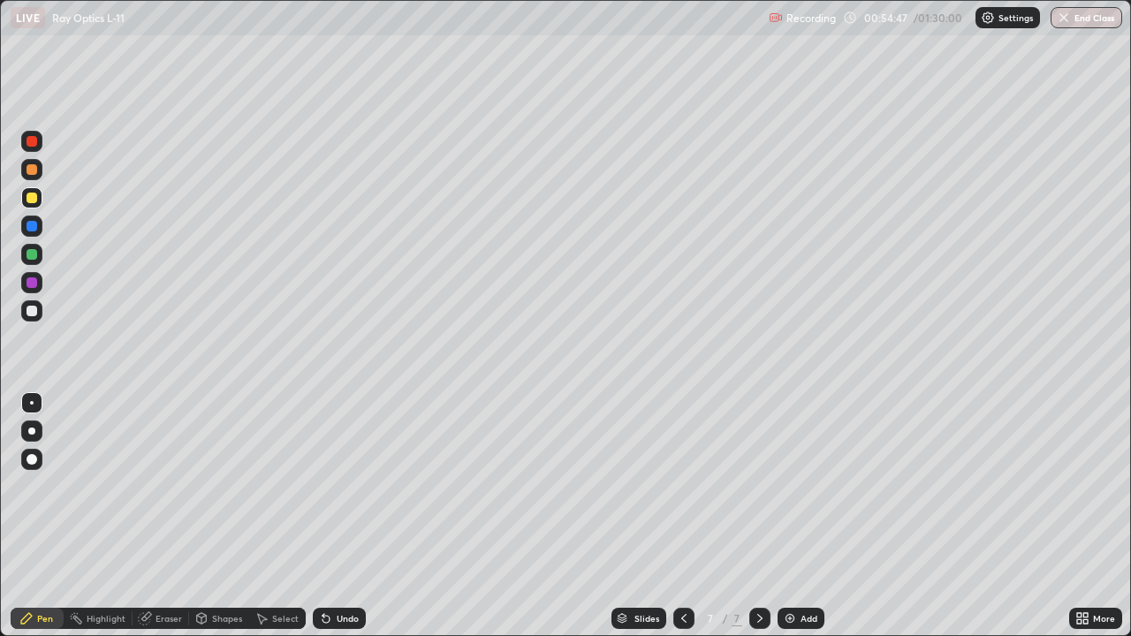
click at [171, 516] on div "Eraser" at bounding box center [160, 618] width 57 height 21
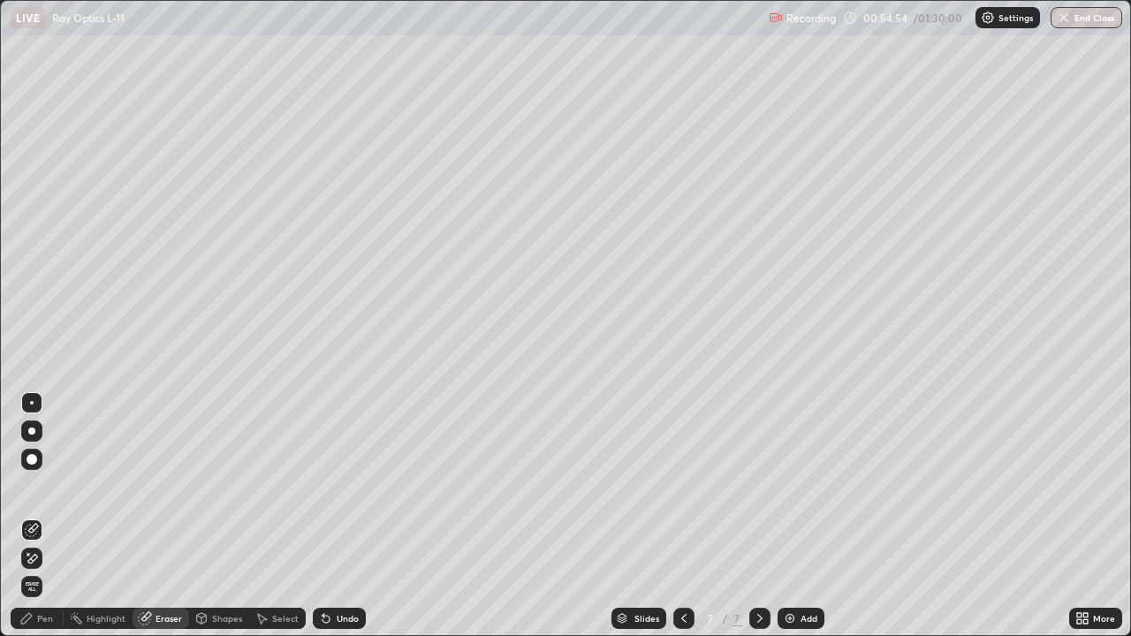
click at [47, 516] on div "Pen" at bounding box center [45, 618] width 16 height 9
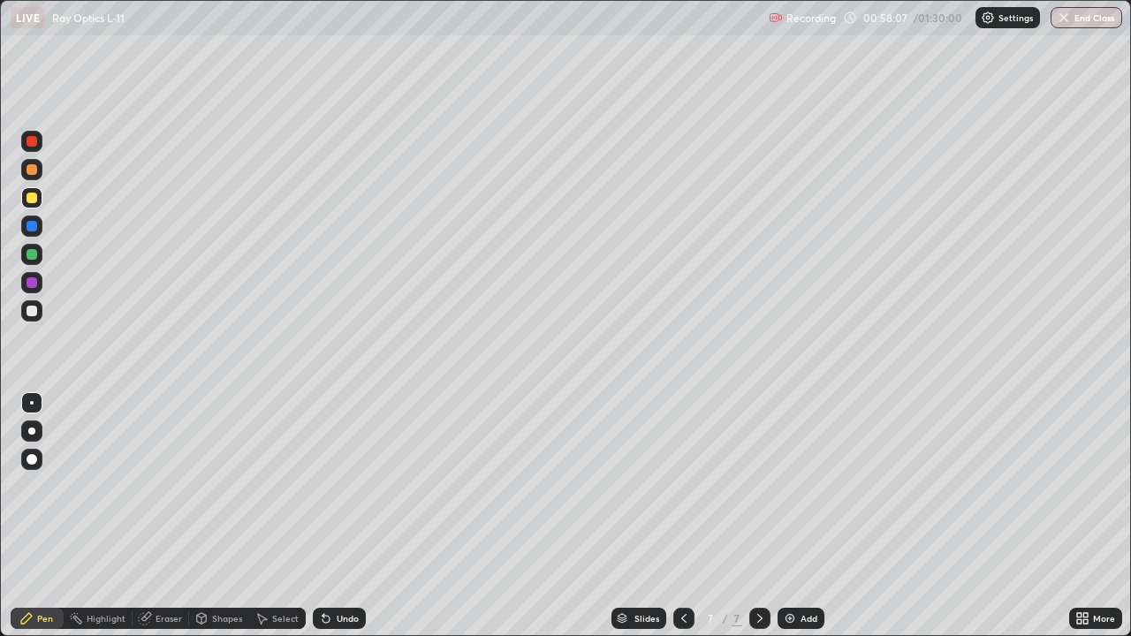
click at [786, 516] on img at bounding box center [790, 618] width 14 height 14
click at [224, 516] on div "Shapes" at bounding box center [227, 618] width 30 height 9
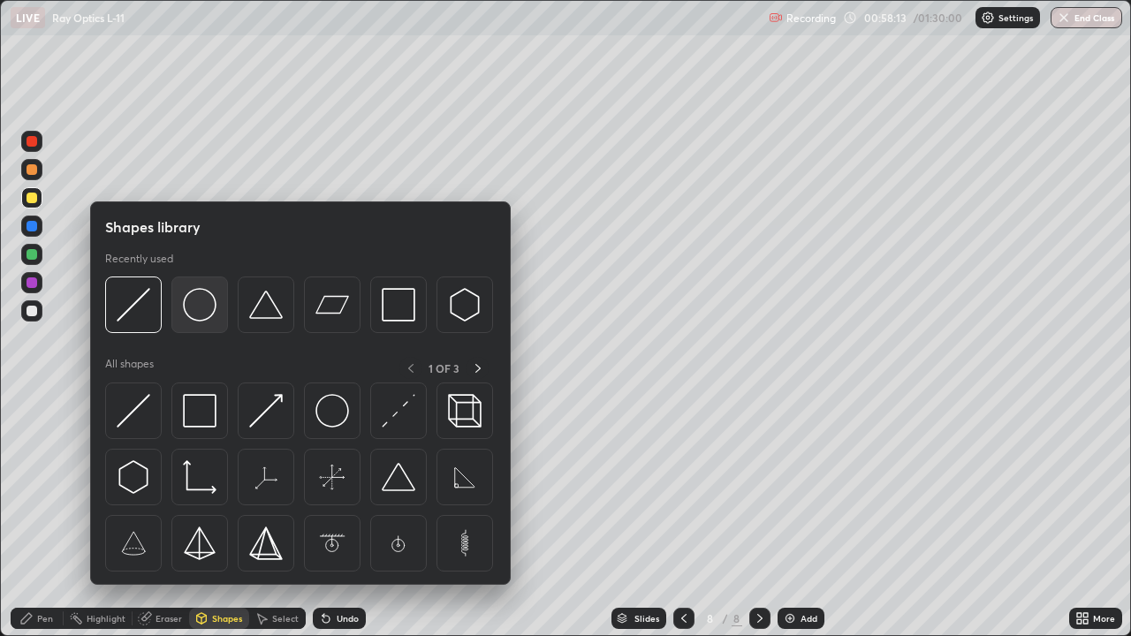
click at [203, 301] on img at bounding box center [200, 305] width 34 height 34
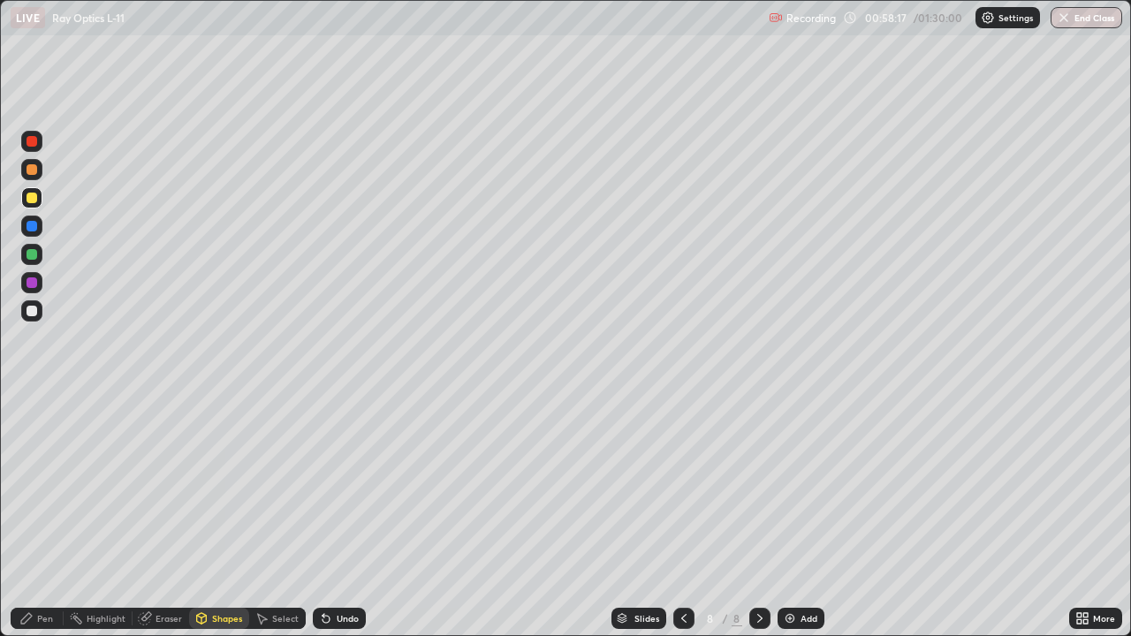
click at [45, 516] on div "Pen" at bounding box center [45, 618] width 16 height 9
click at [171, 516] on div "Eraser" at bounding box center [168, 618] width 26 height 9
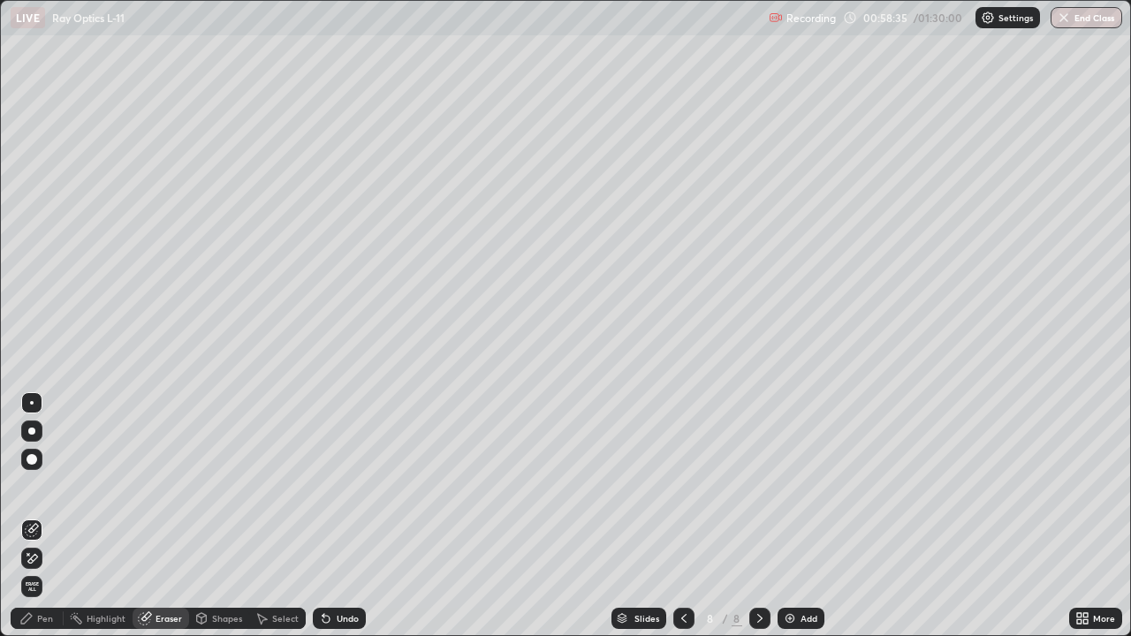
click at [43, 516] on div "Pen" at bounding box center [45, 618] width 16 height 9
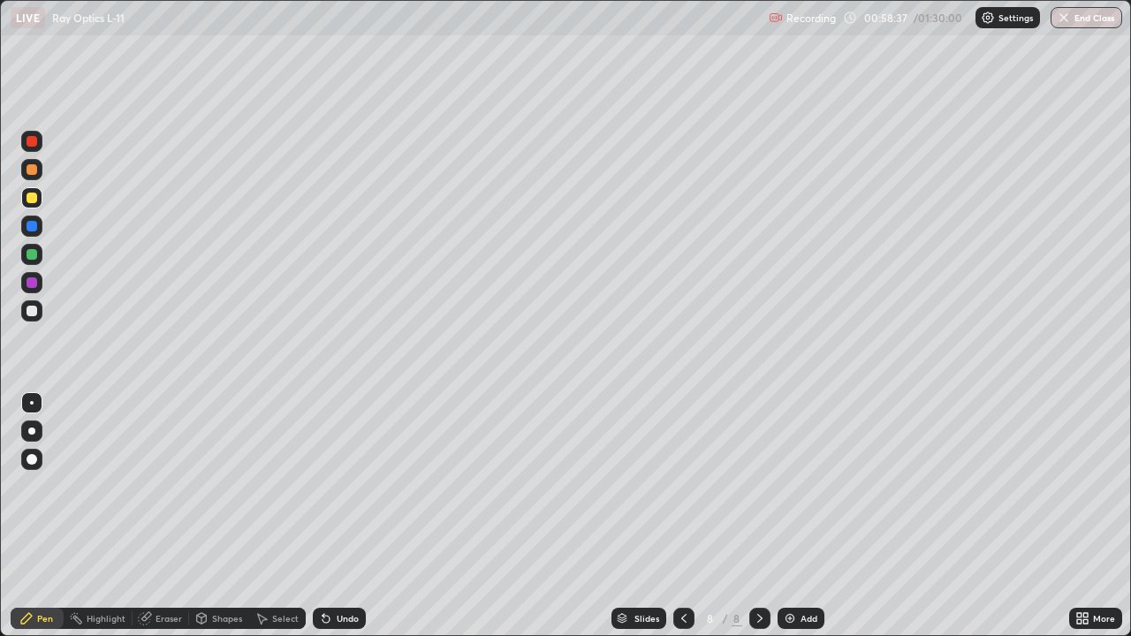
click at [35, 308] on div at bounding box center [31, 311] width 11 height 11
click at [168, 516] on div "Eraser" at bounding box center [160, 618] width 57 height 21
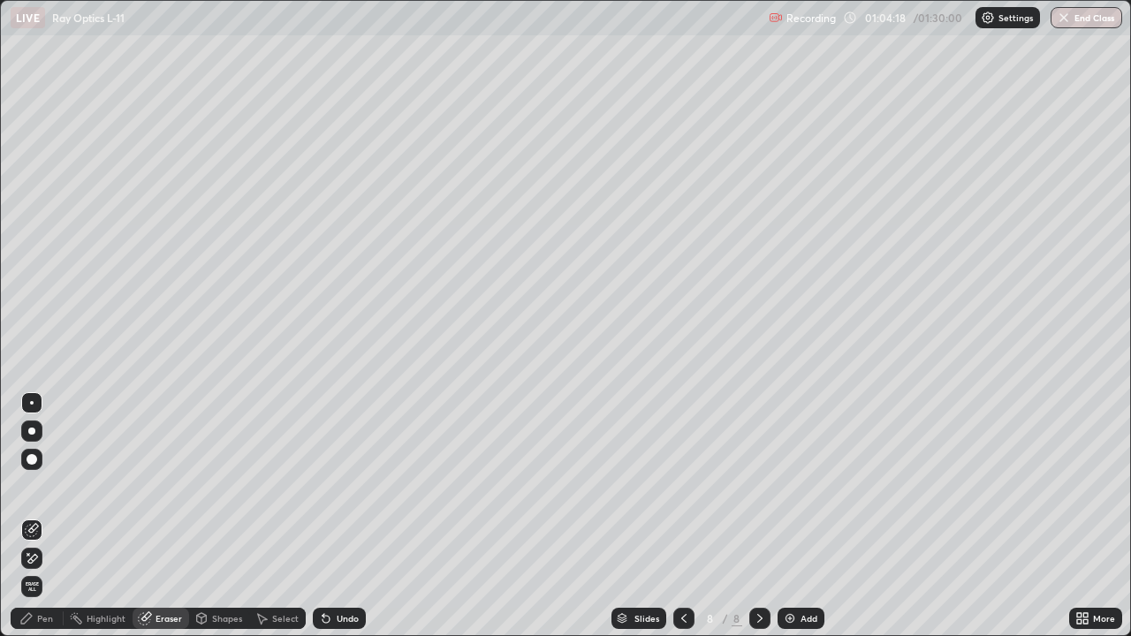
click at [55, 516] on div "Pen" at bounding box center [37, 618] width 53 height 21
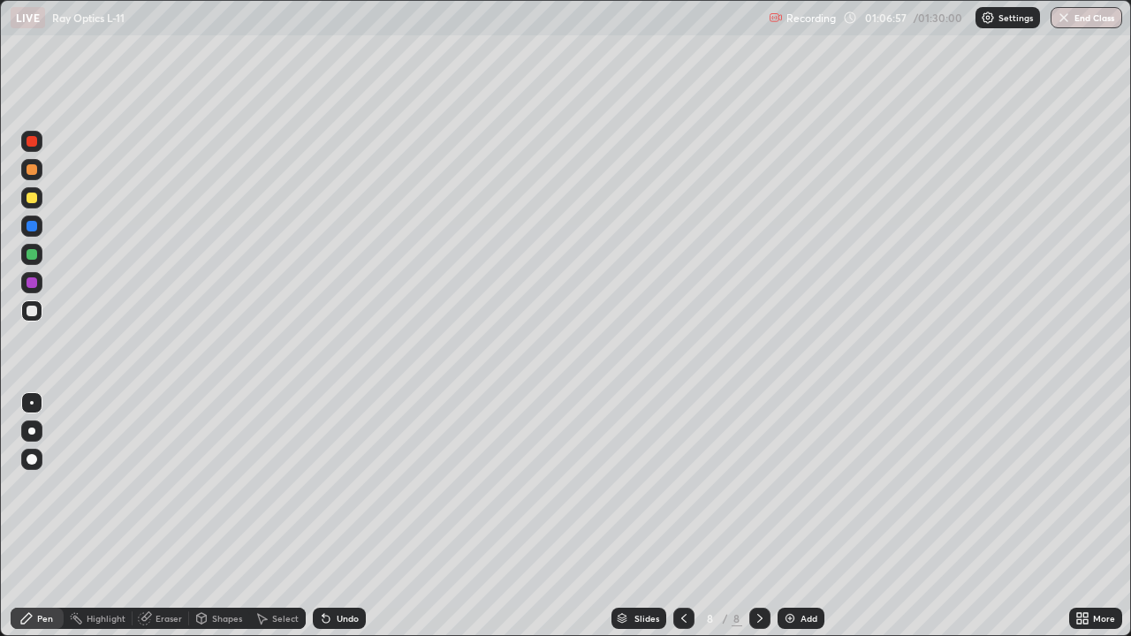
click at [174, 516] on div "Eraser" at bounding box center [168, 618] width 26 height 9
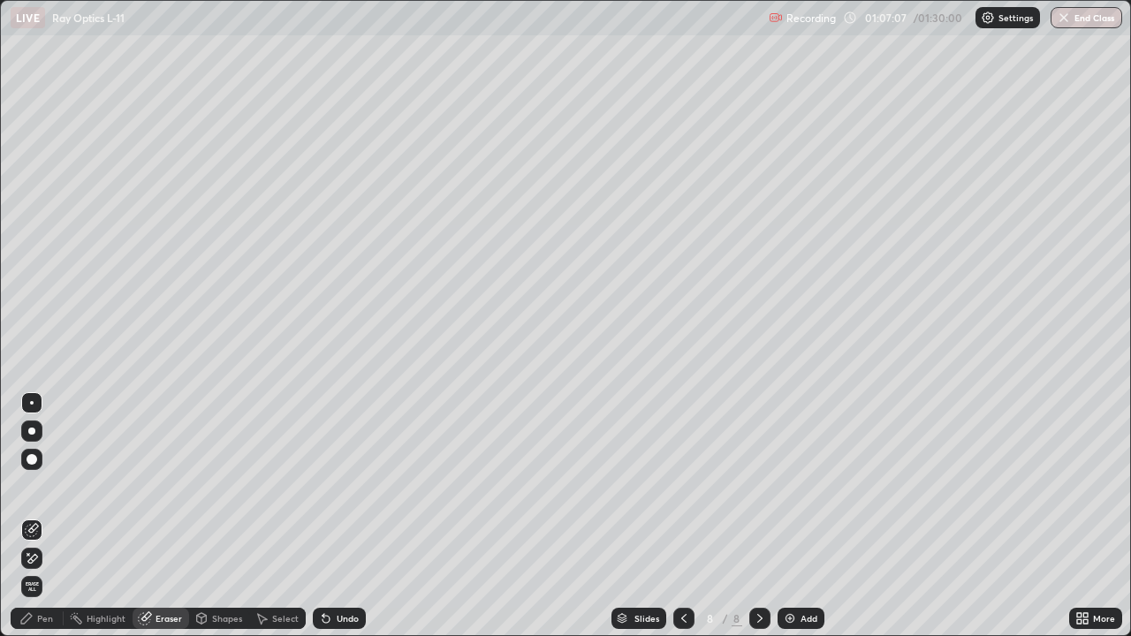
click at [53, 516] on div "Pen" at bounding box center [37, 618] width 53 height 21
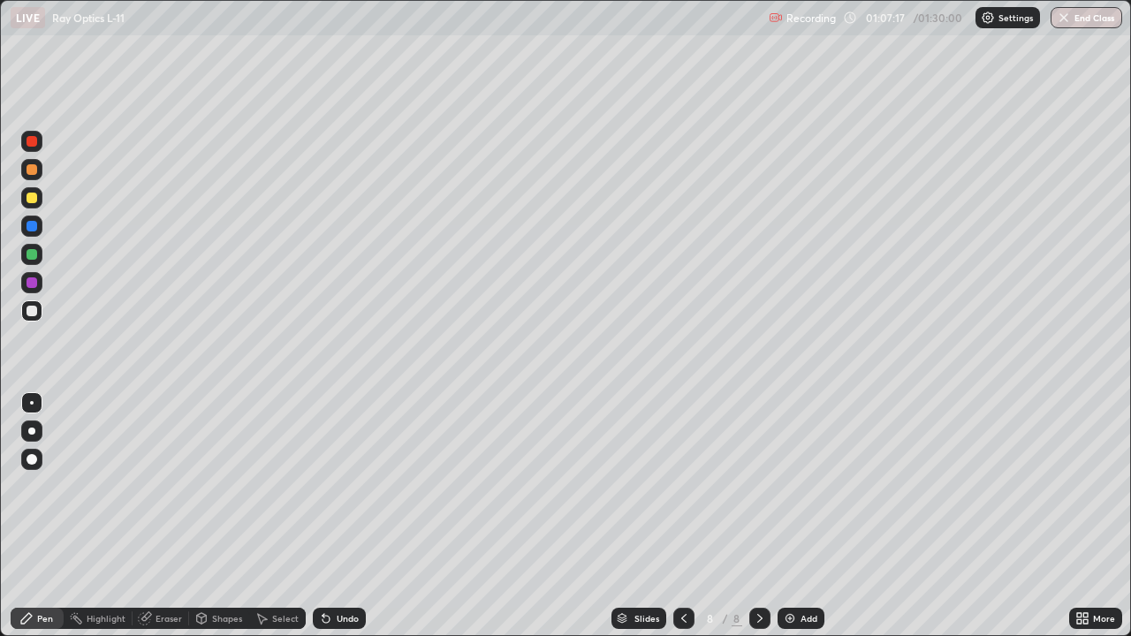
click at [173, 516] on div "Eraser" at bounding box center [168, 618] width 26 height 9
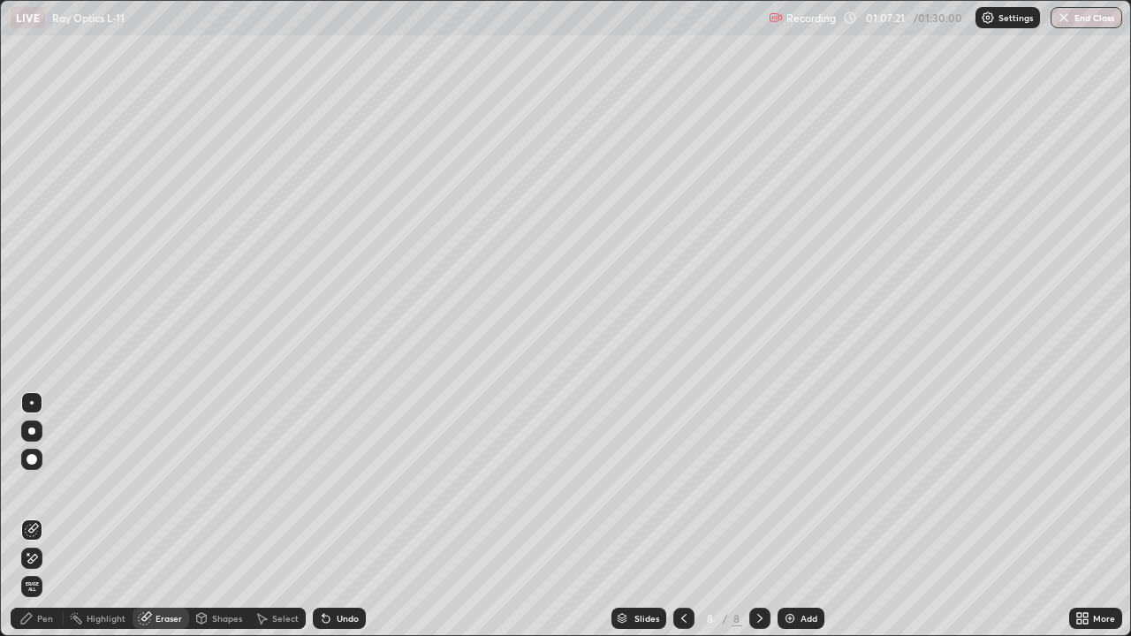
click at [51, 516] on div "Pen" at bounding box center [45, 618] width 16 height 9
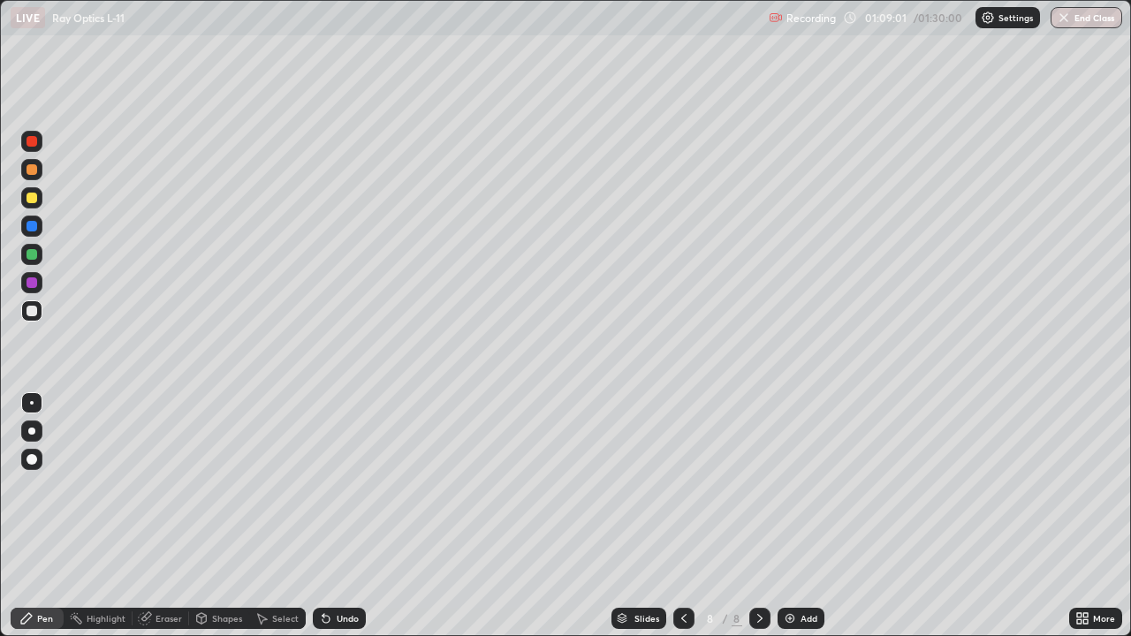
click at [171, 516] on div "Eraser" at bounding box center [160, 618] width 57 height 21
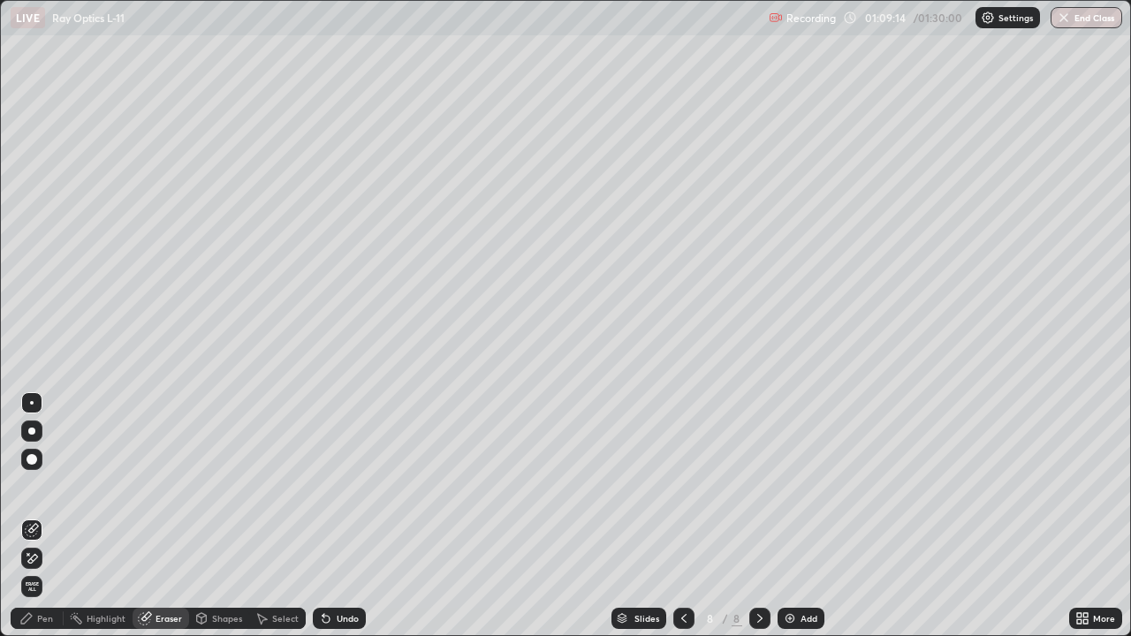
click at [53, 516] on div "Pen" at bounding box center [37, 618] width 53 height 21
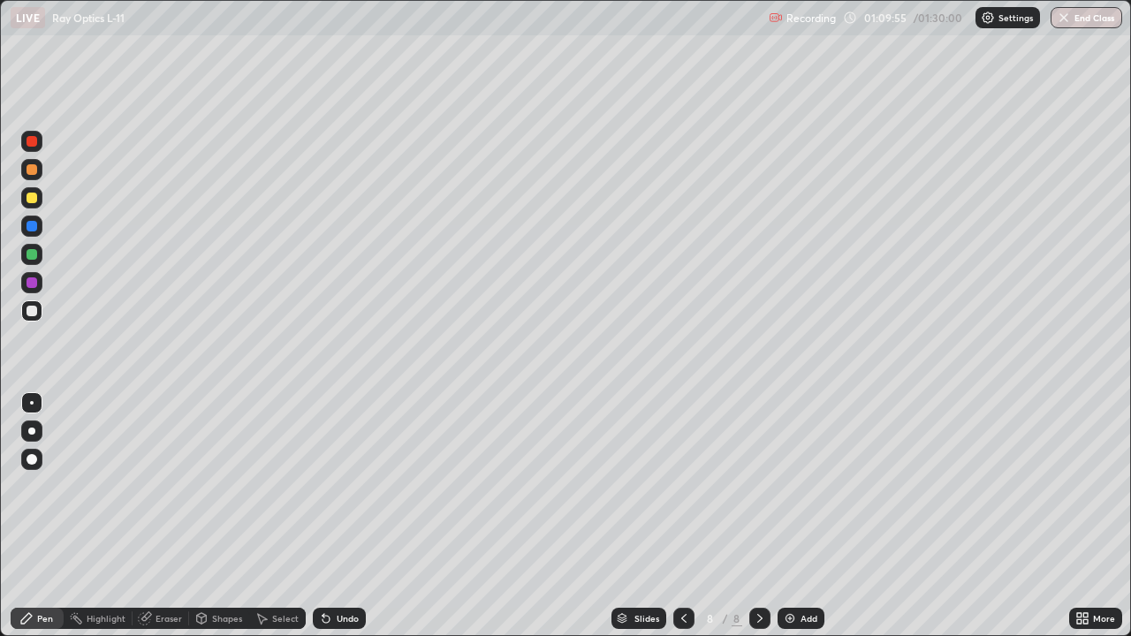
click at [172, 516] on div "Eraser" at bounding box center [168, 618] width 26 height 9
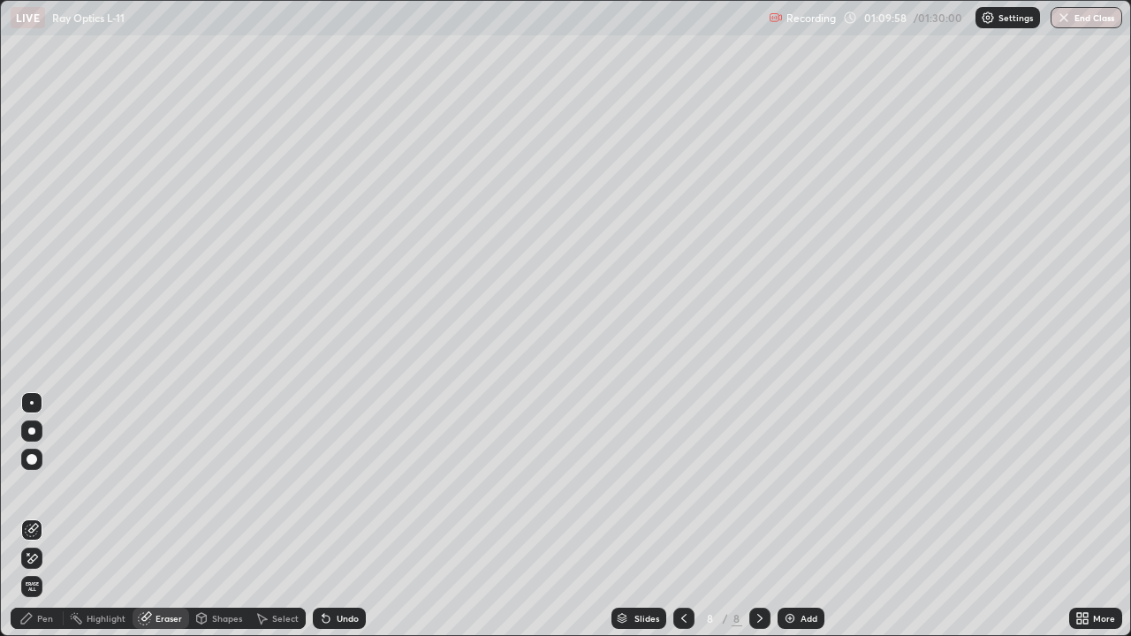
click at [59, 516] on div "Pen" at bounding box center [37, 618] width 53 height 21
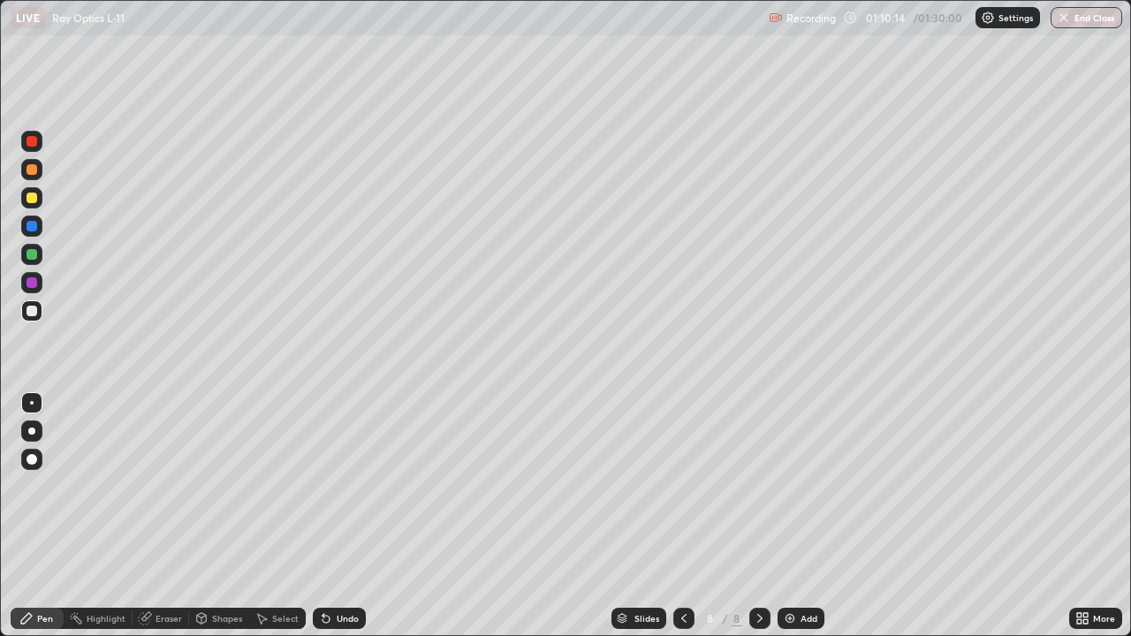
click at [165, 516] on div "Eraser" at bounding box center [168, 618] width 26 height 9
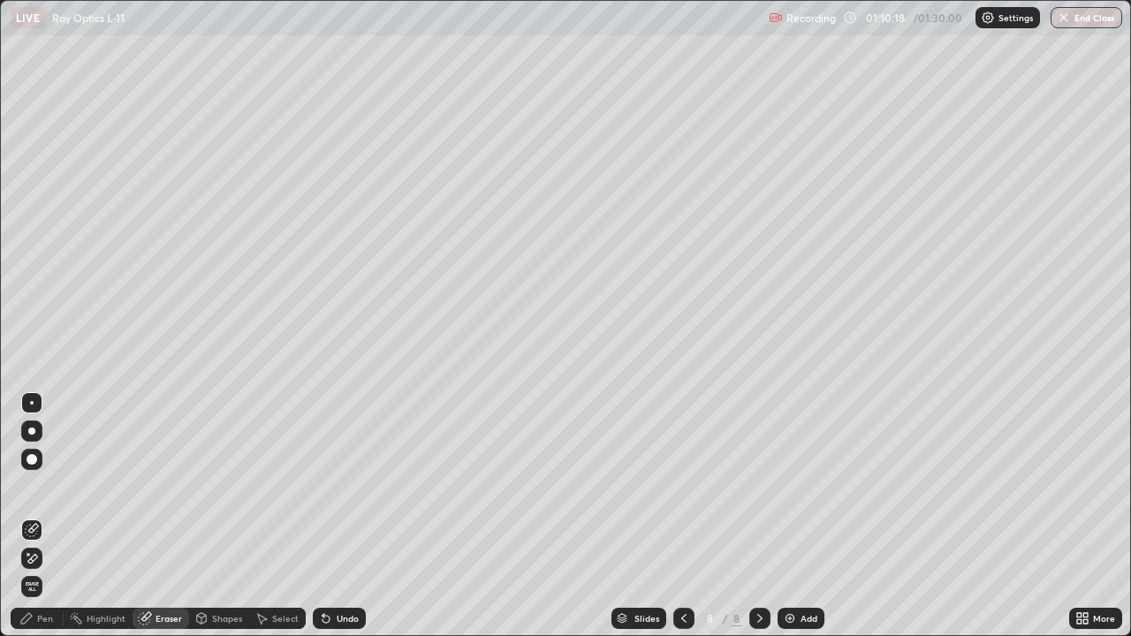
click at [54, 516] on div "Pen" at bounding box center [37, 618] width 53 height 21
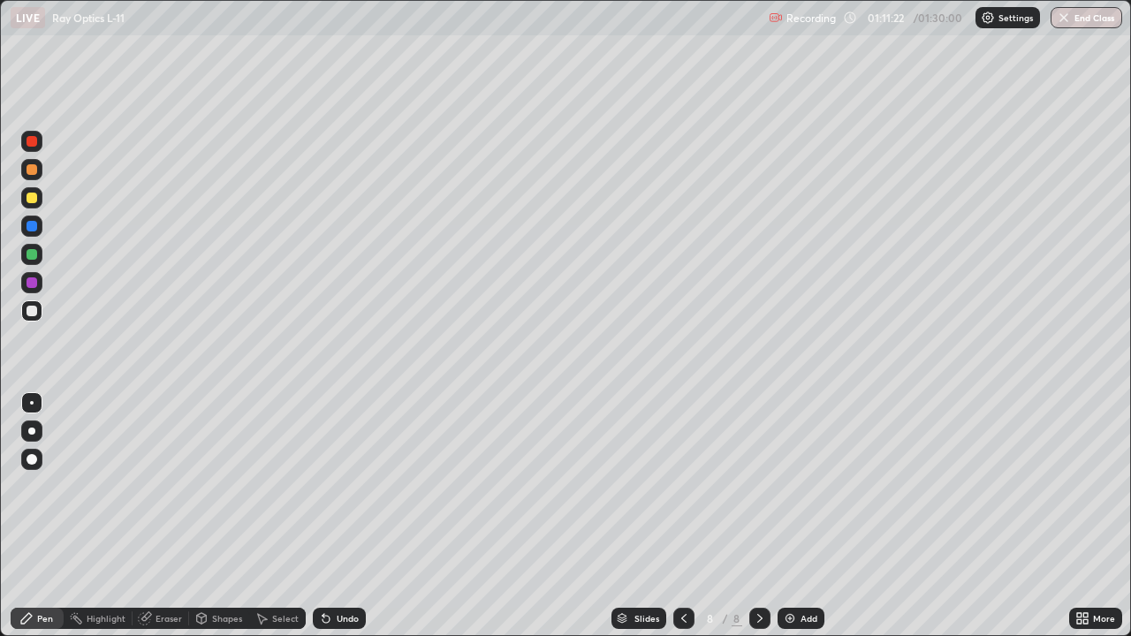
click at [39, 139] on div at bounding box center [31, 141] width 21 height 21
click at [758, 516] on icon at bounding box center [760, 618] width 14 height 14
click at [787, 516] on img at bounding box center [790, 618] width 14 height 14
click at [227, 516] on div "Shapes" at bounding box center [227, 618] width 30 height 9
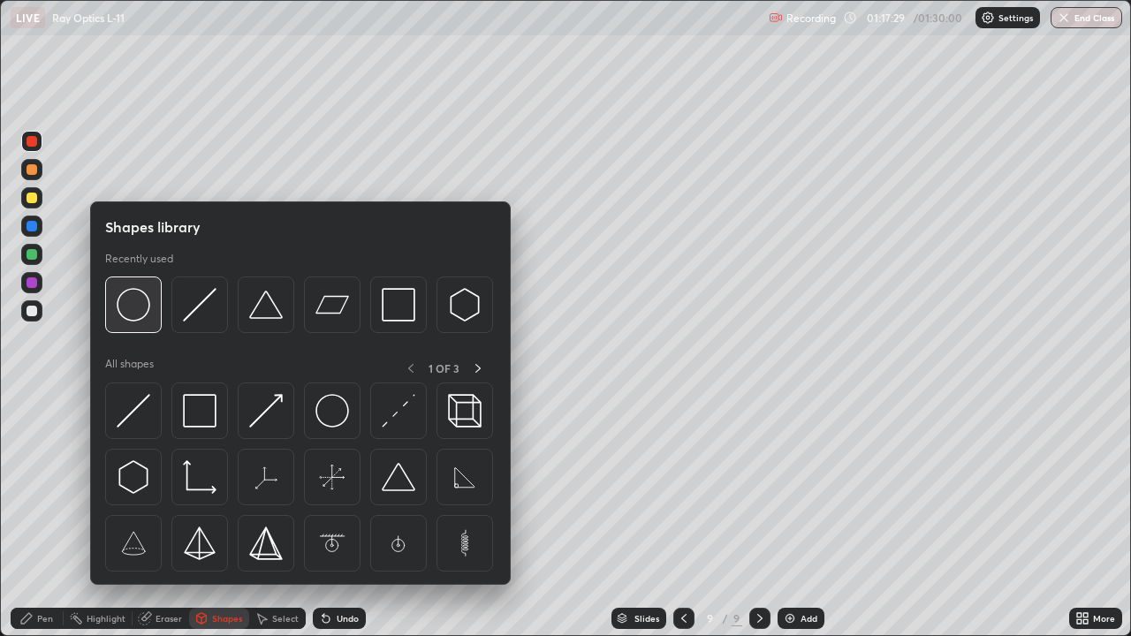
click at [135, 307] on img at bounding box center [134, 305] width 34 height 34
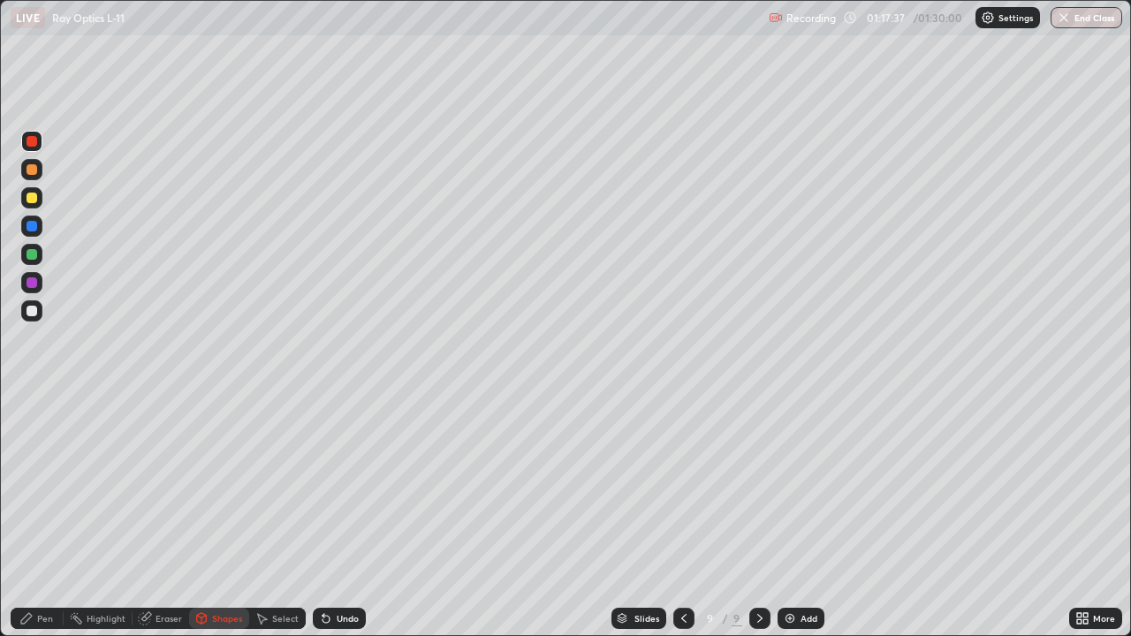
click at [29, 309] on div at bounding box center [31, 311] width 11 height 11
click at [169, 516] on div "Eraser" at bounding box center [168, 618] width 26 height 9
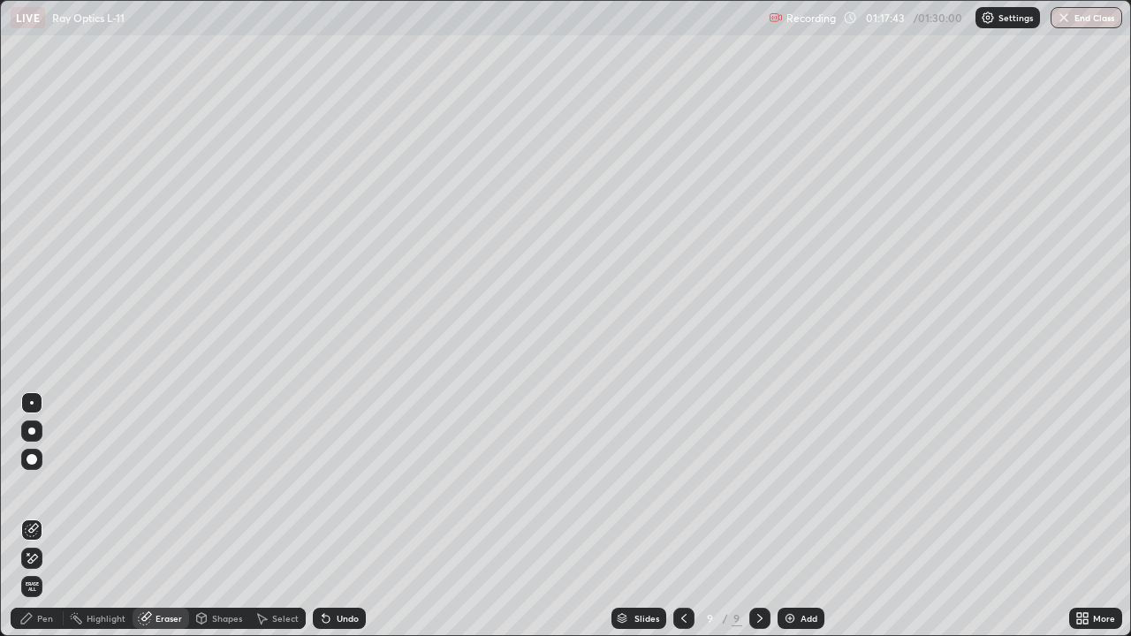
click at [45, 516] on div "Pen" at bounding box center [45, 618] width 16 height 9
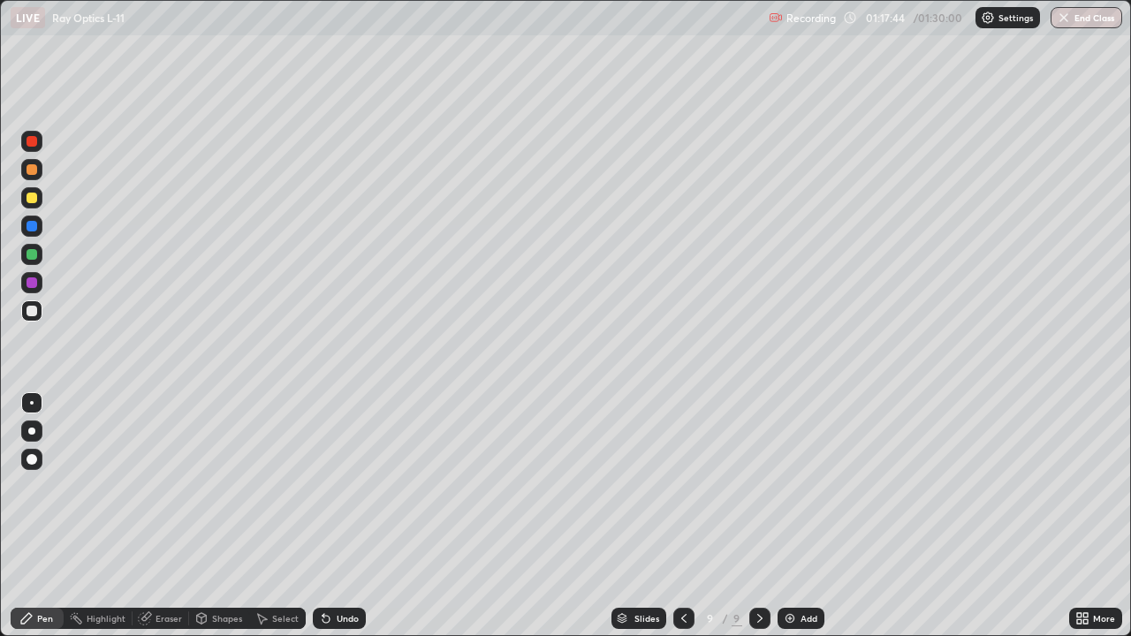
click at [220, 516] on div "Shapes" at bounding box center [227, 618] width 30 height 9
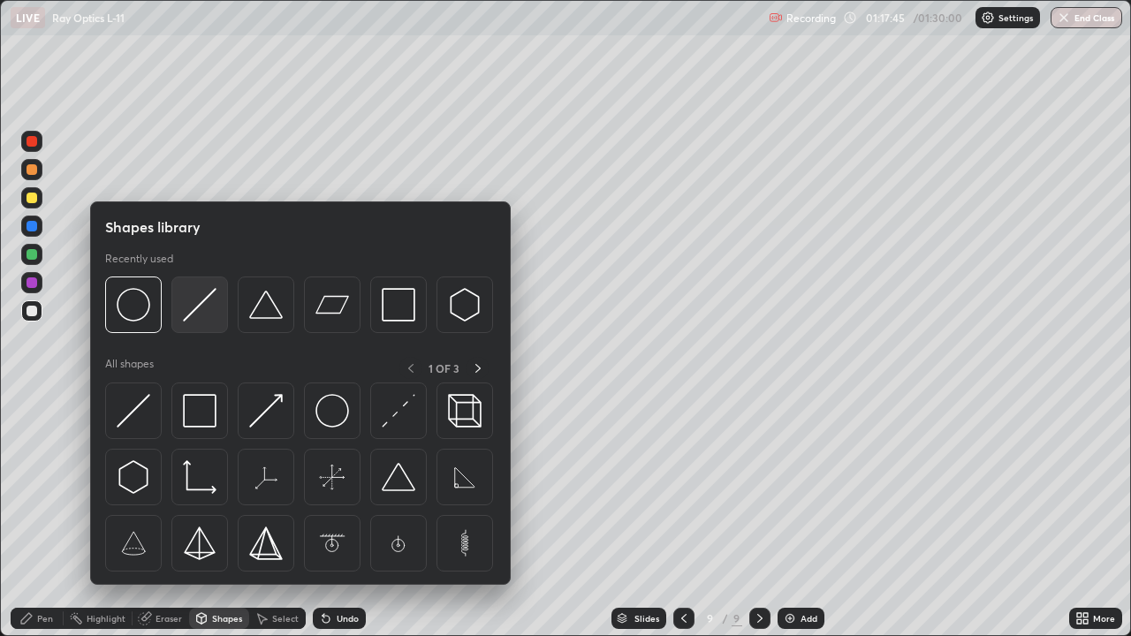
click at [199, 301] on img at bounding box center [200, 305] width 34 height 34
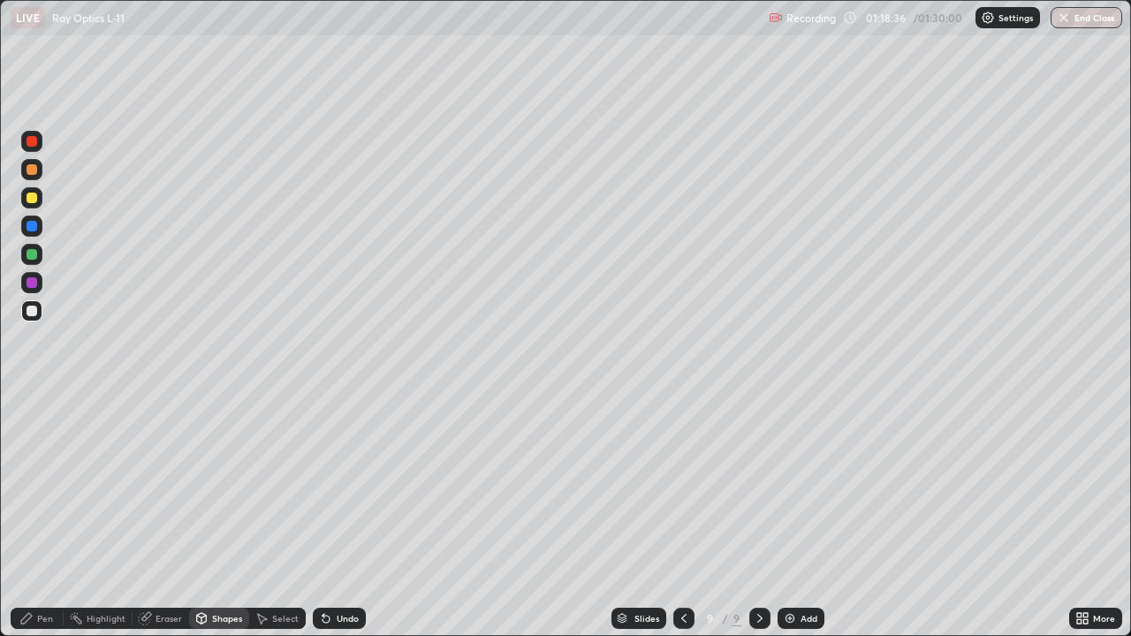
click at [50, 516] on div "Pen" at bounding box center [45, 618] width 16 height 9
click at [168, 516] on div "Eraser" at bounding box center [168, 618] width 26 height 9
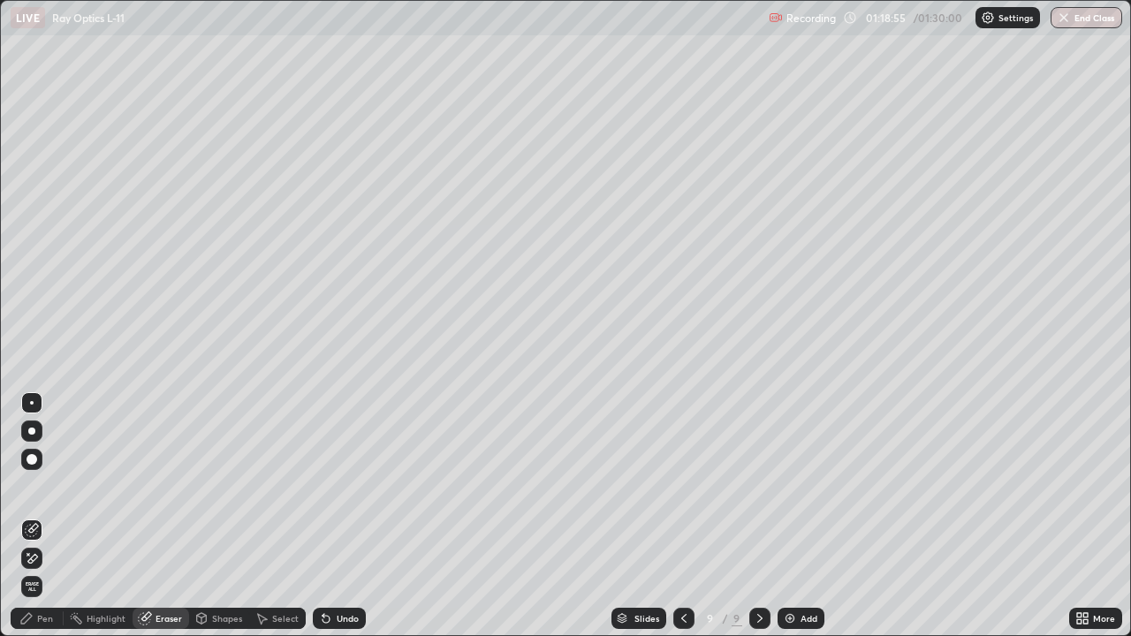
click at [43, 516] on div "Pen" at bounding box center [45, 618] width 16 height 9
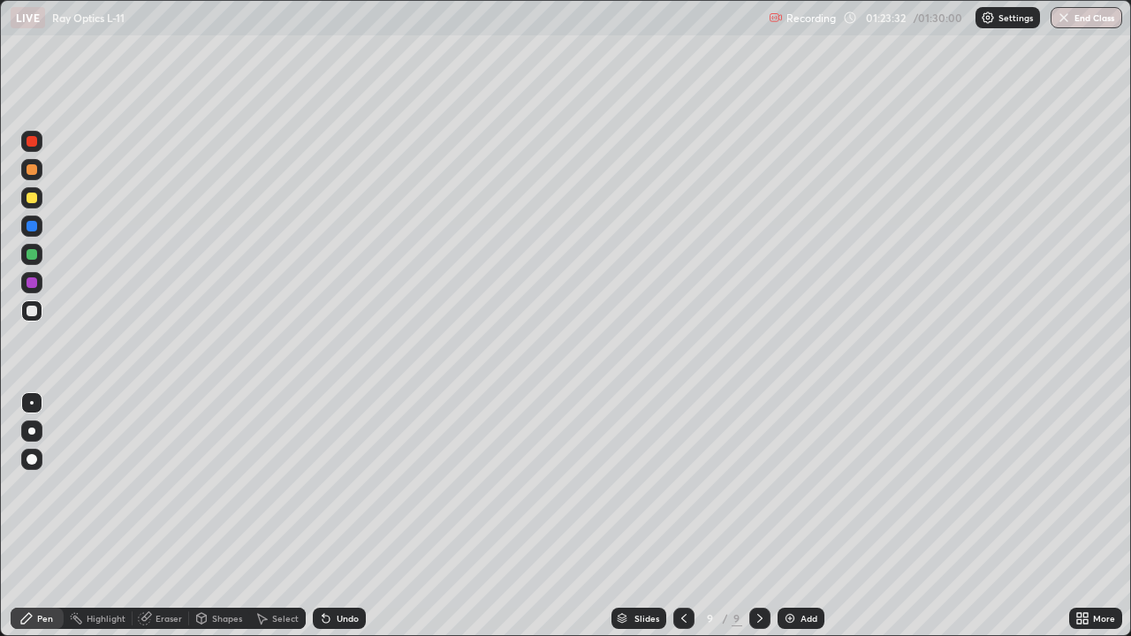
click at [1079, 16] on button "End Class" at bounding box center [1086, 17] width 72 height 21
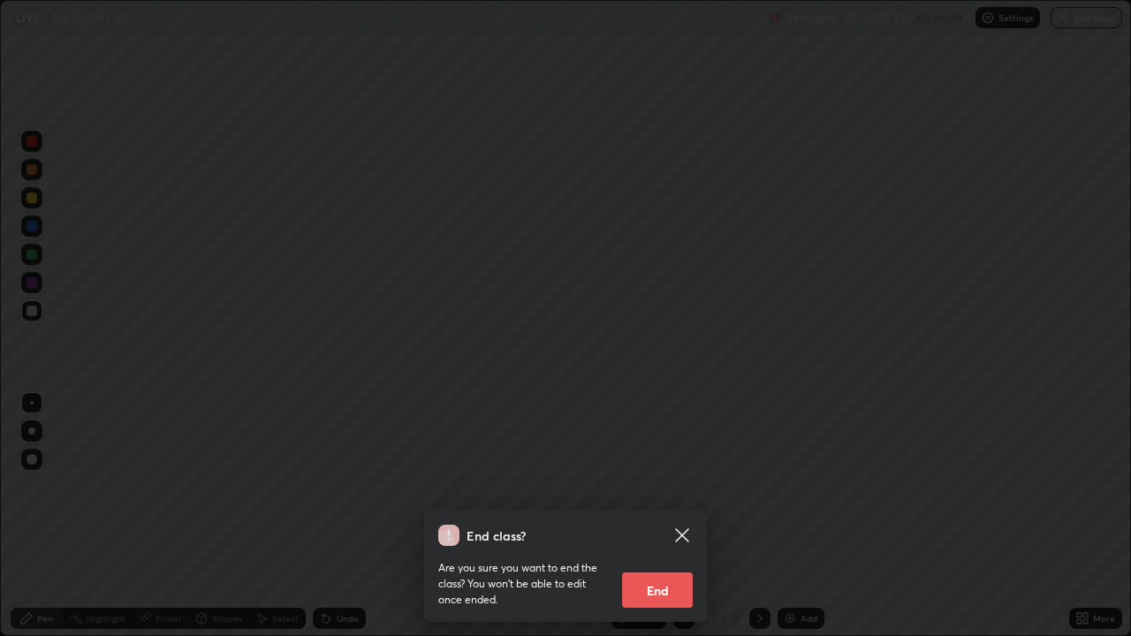
click at [656, 516] on button "End" at bounding box center [657, 589] width 71 height 35
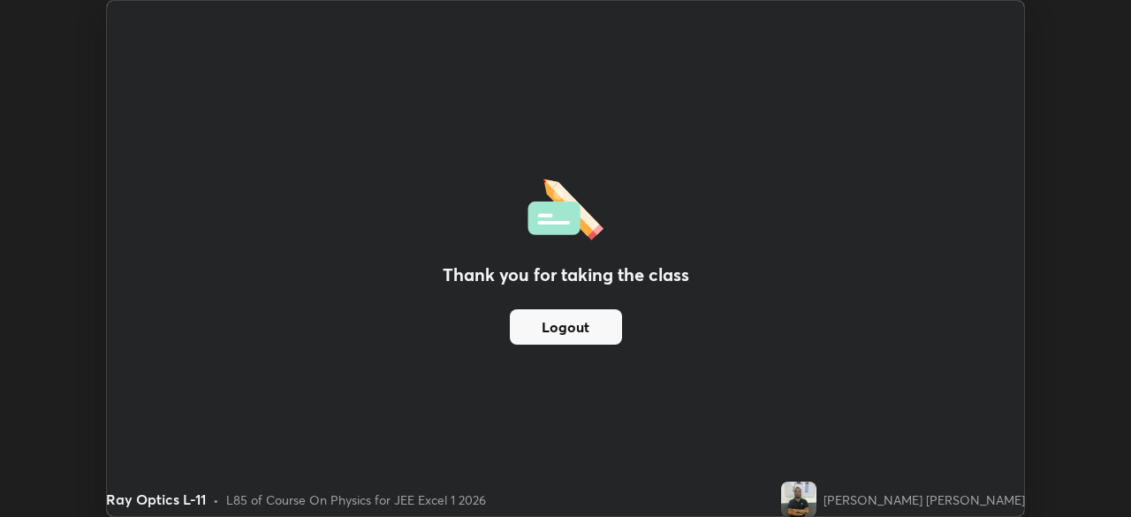
scroll to position [87813, 87199]
